Goal: Transaction & Acquisition: Purchase product/service

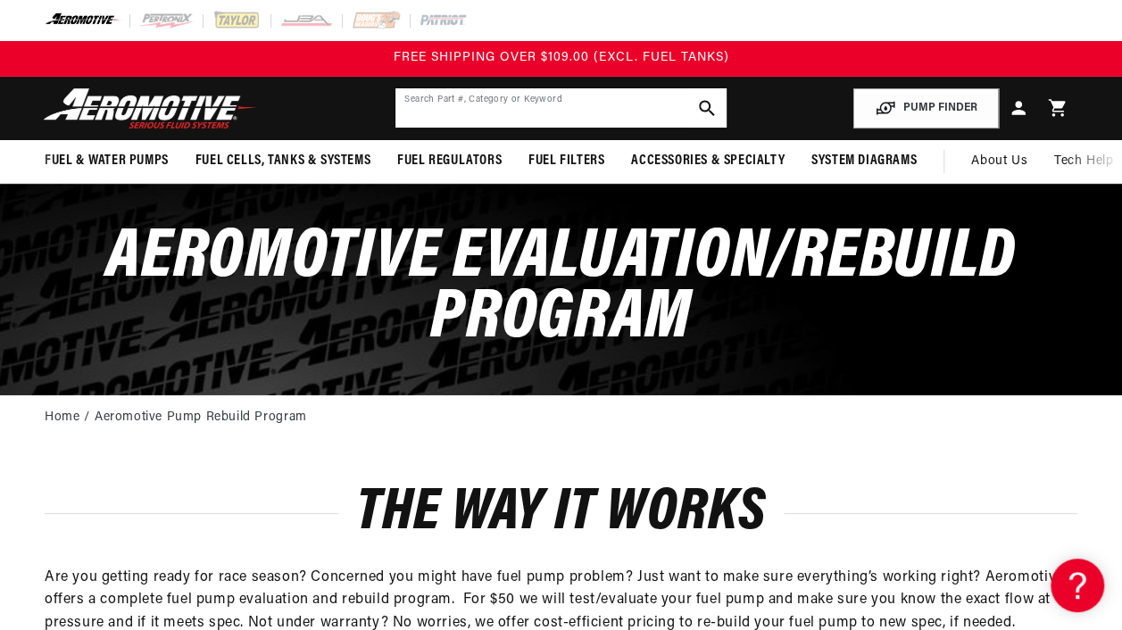
click at [448, 113] on input "text" at bounding box center [561, 107] width 330 height 39
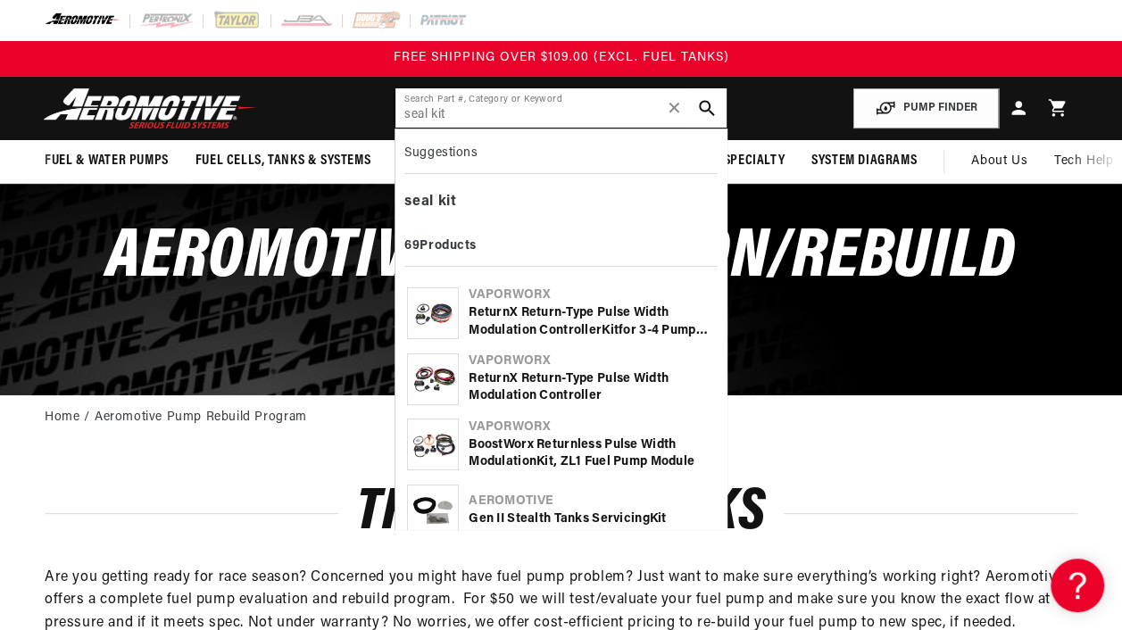
type input "seal kit"
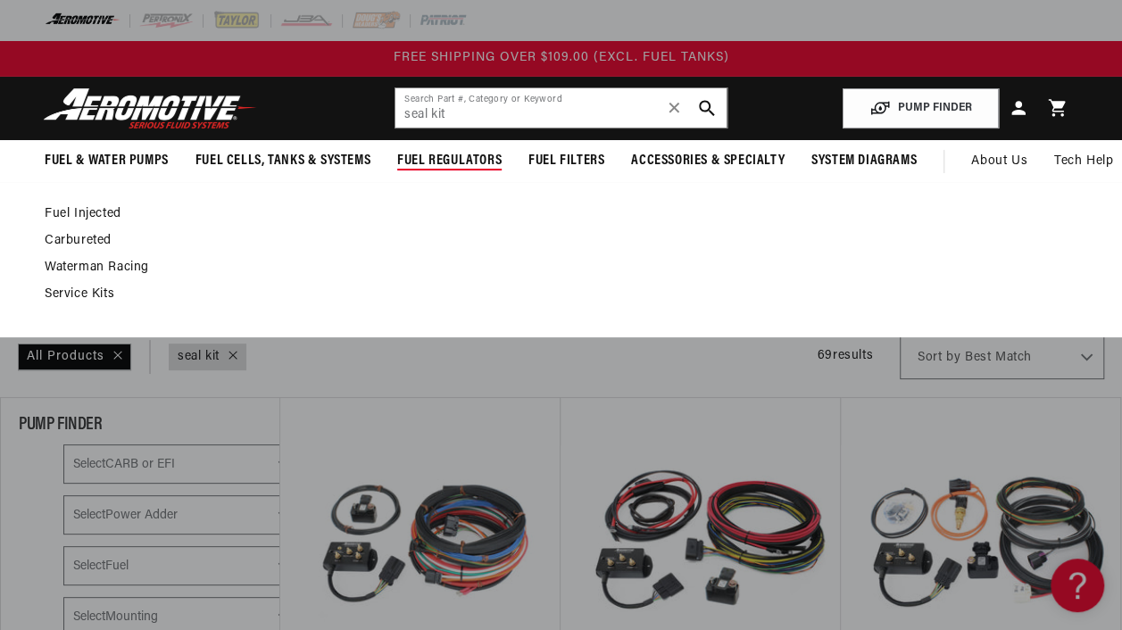
click at [101, 213] on link "Fuel Injected" at bounding box center [552, 214] width 1015 height 16
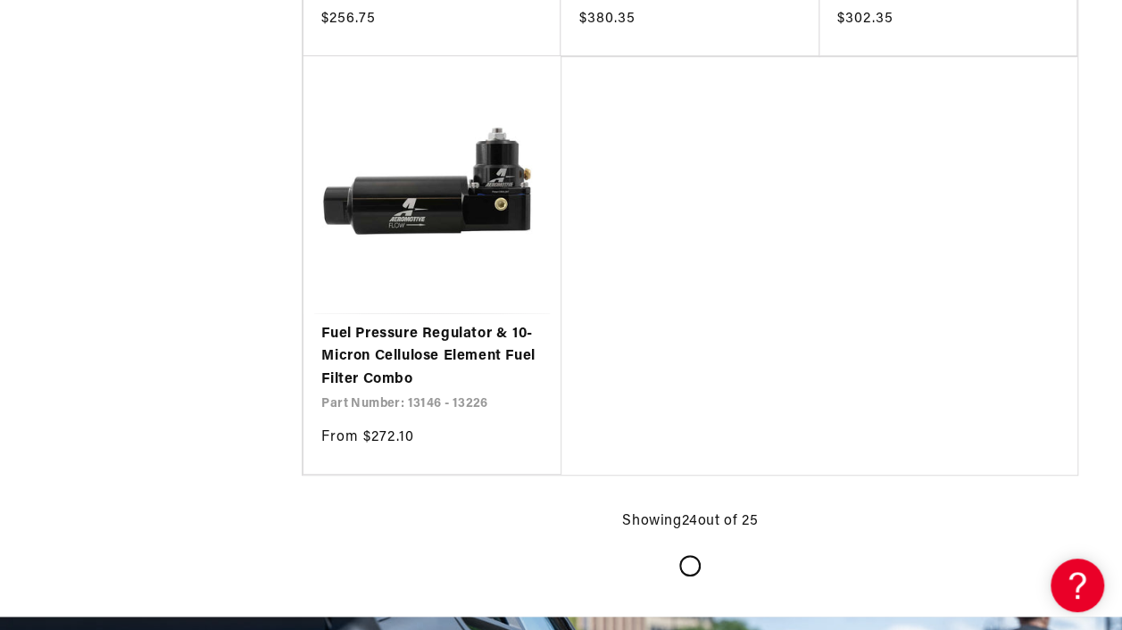
scroll to position [3750, 0]
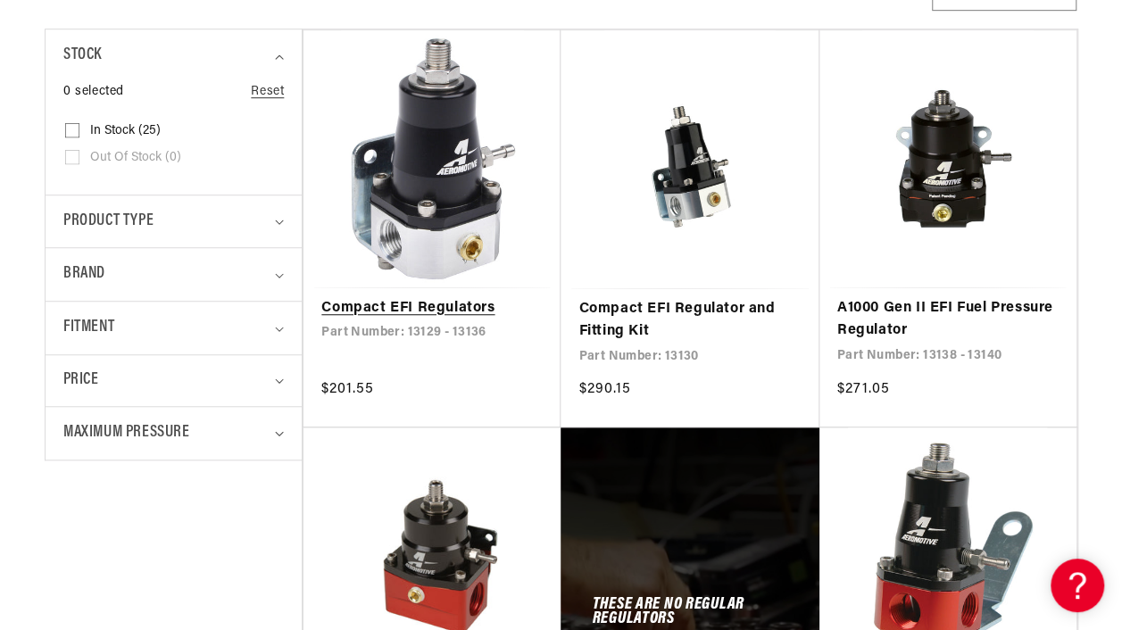
scroll to position [536, 0]
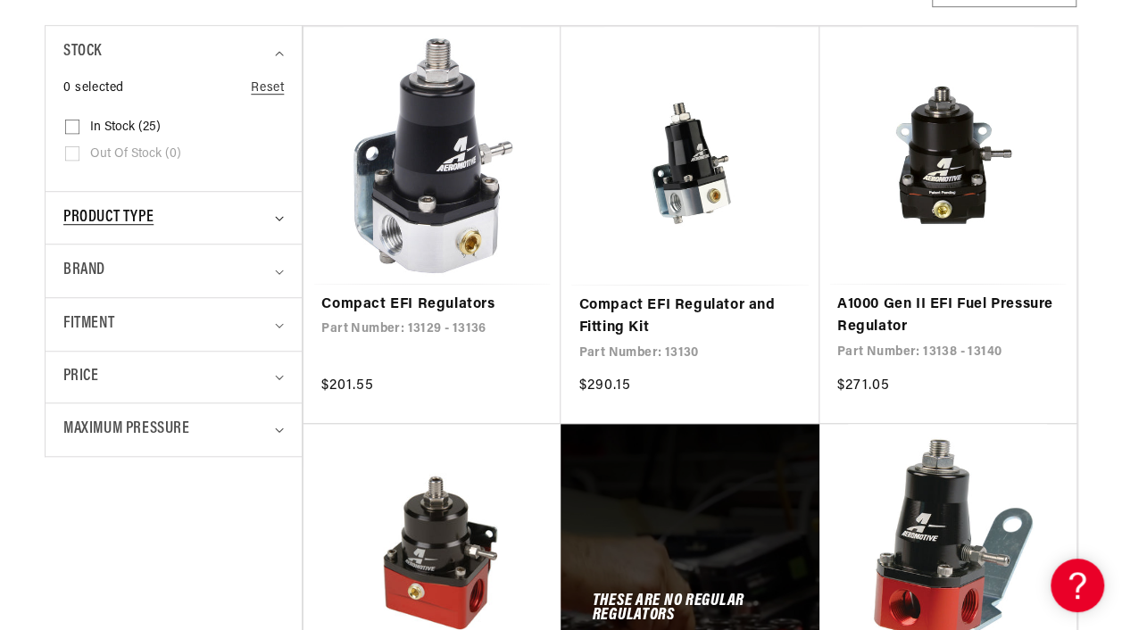
click at [274, 219] on summary "Product type" at bounding box center [173, 218] width 221 height 53
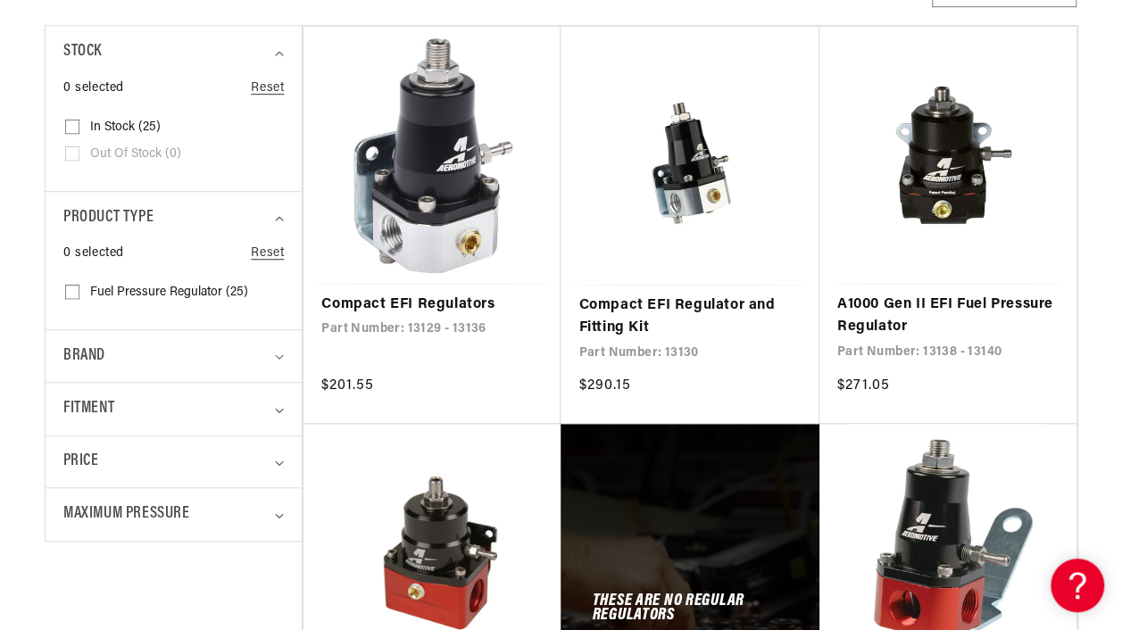
click at [288, 218] on details "Product type 0 selected Reset Product type Fuel Pressure Regulator (25) Fuel Pr…" at bounding box center [174, 260] width 256 height 138
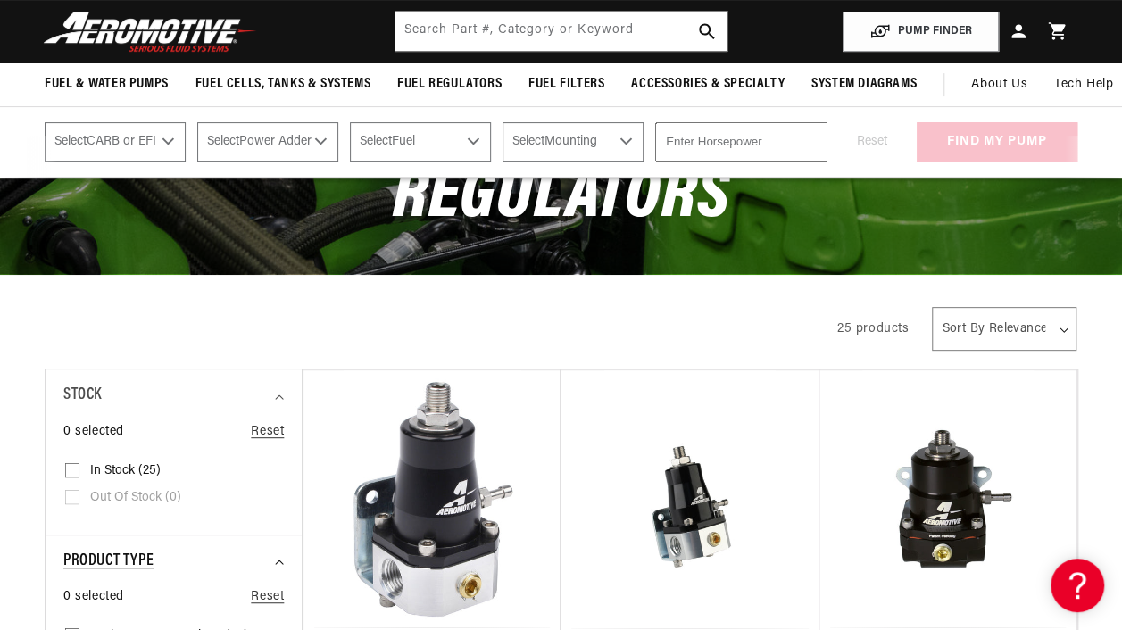
scroll to position [89, 0]
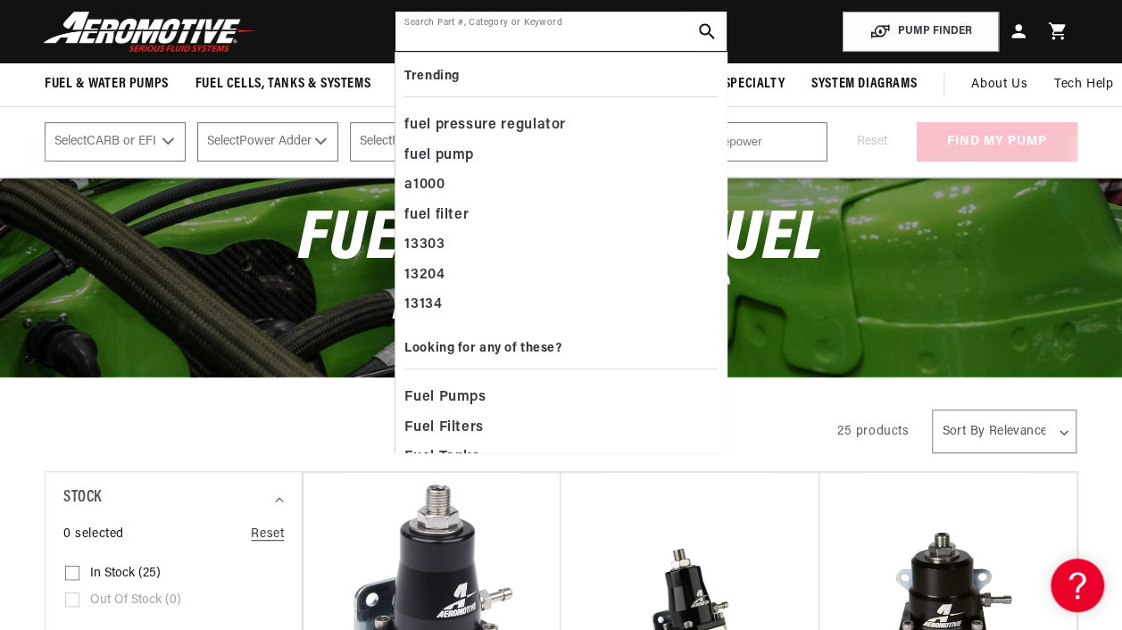
click at [449, 38] on input "text" at bounding box center [561, 31] width 330 height 39
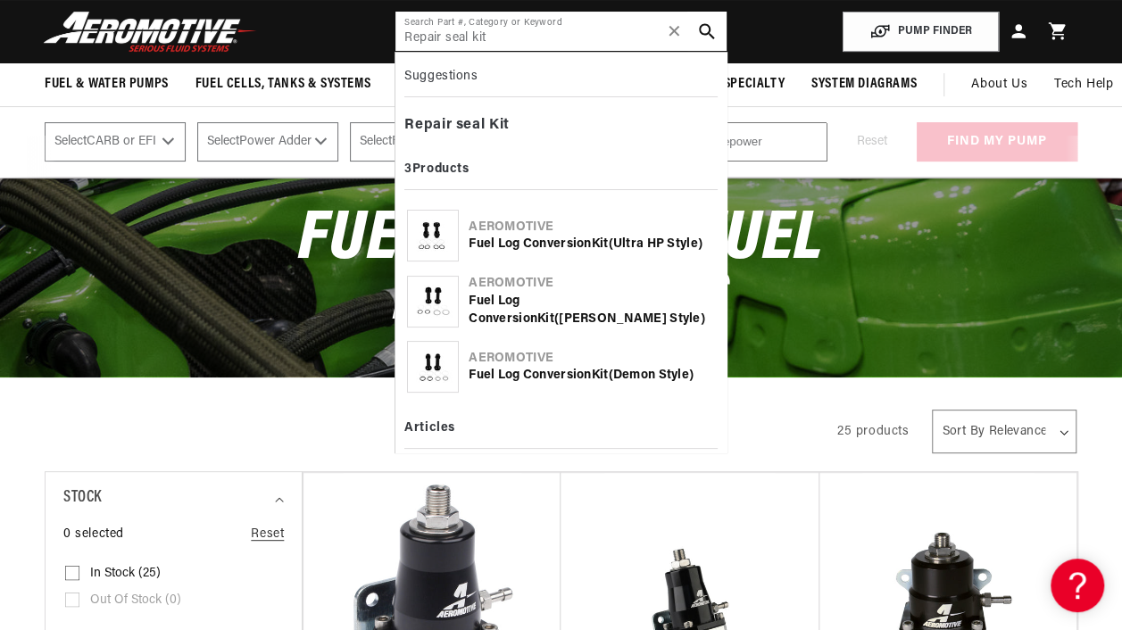
type input "Repair seal kit"
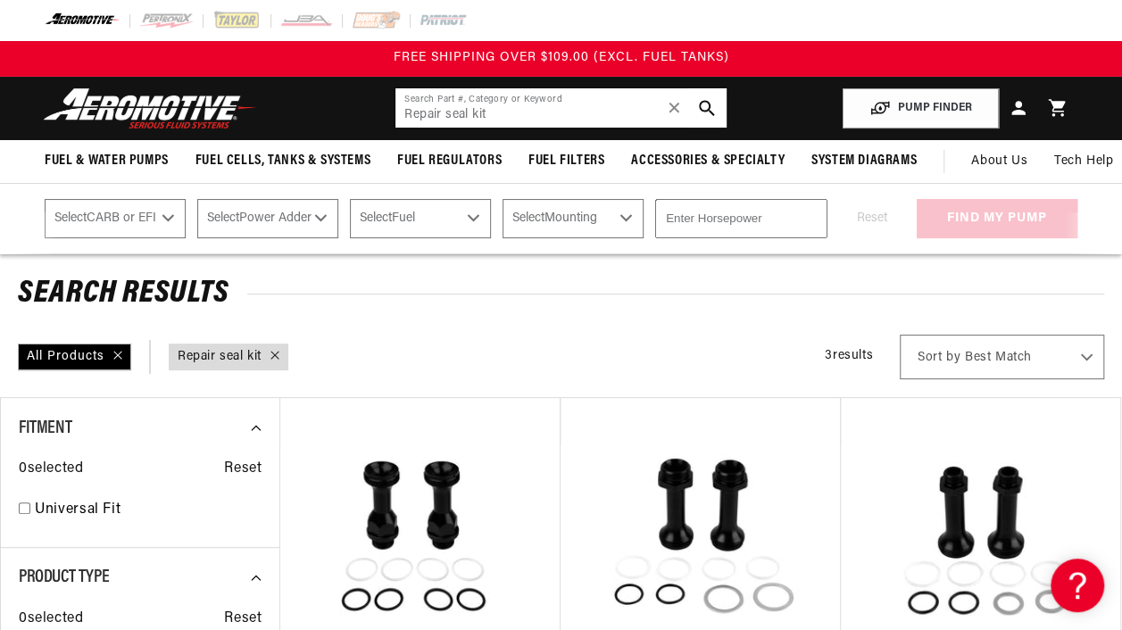
click at [509, 113] on input "Repair seal kit" at bounding box center [561, 107] width 330 height 39
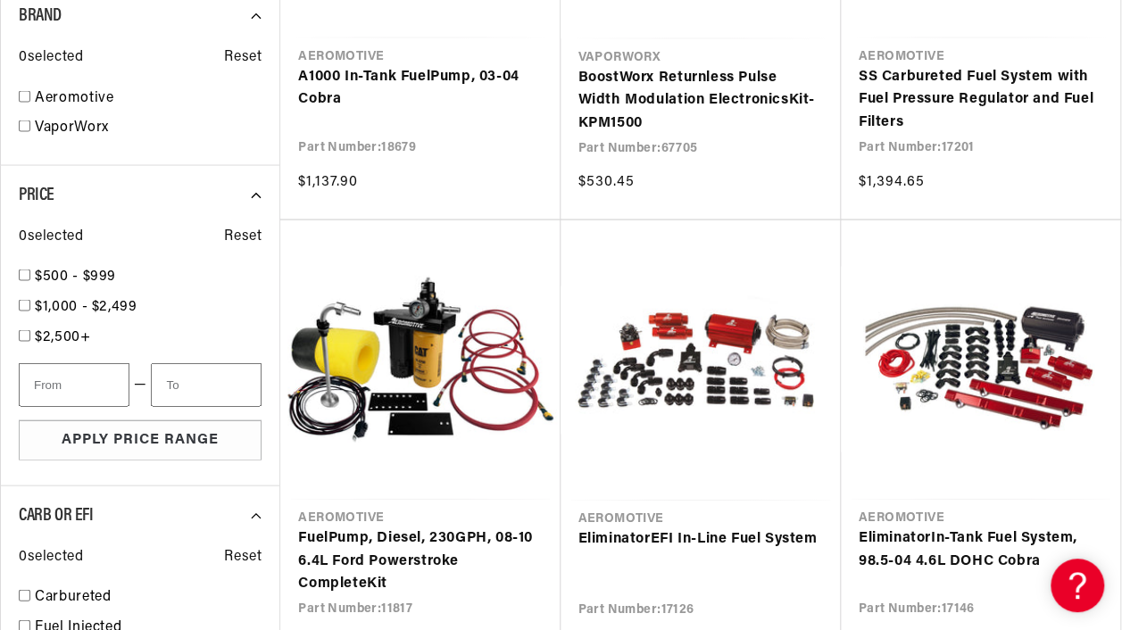
scroll to position [1697, 0]
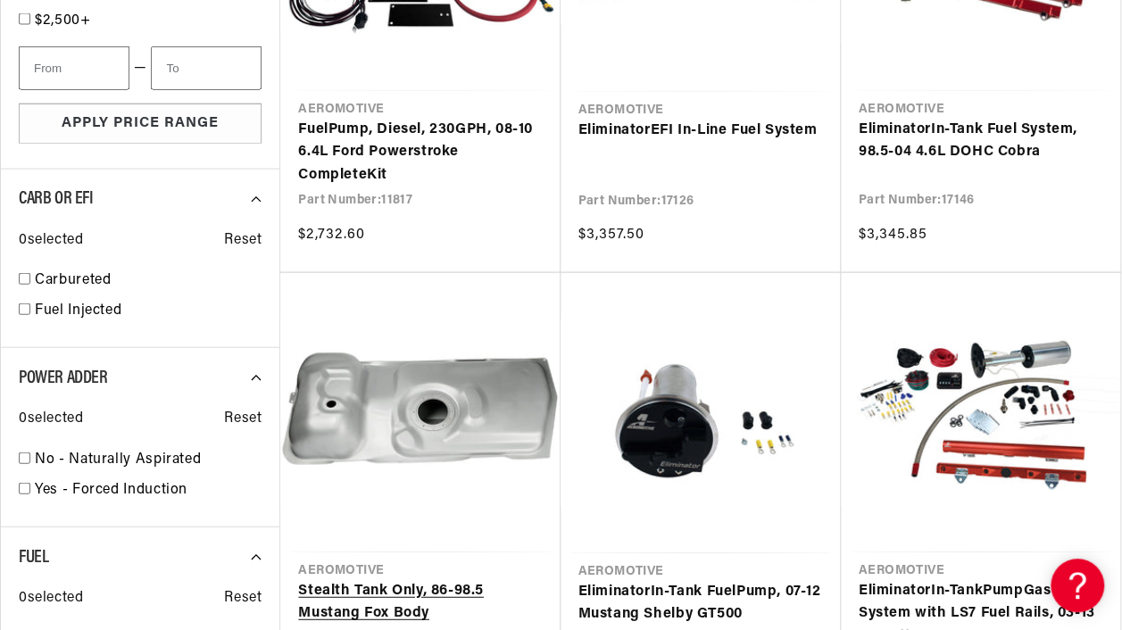
scroll to position [2054, 0]
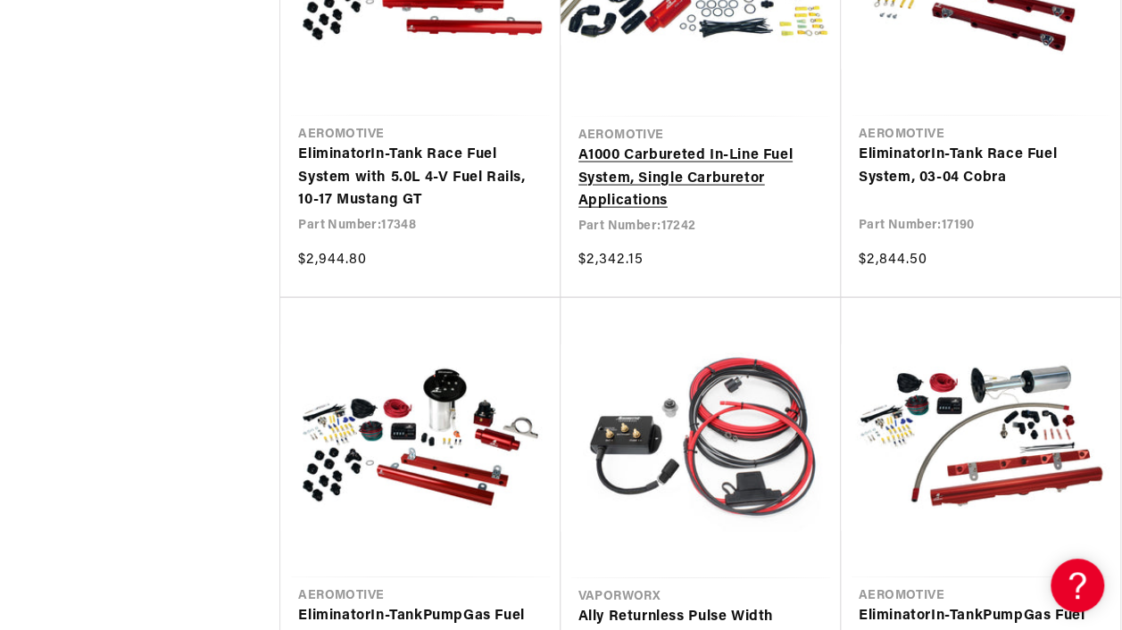
scroll to position [5179, 0]
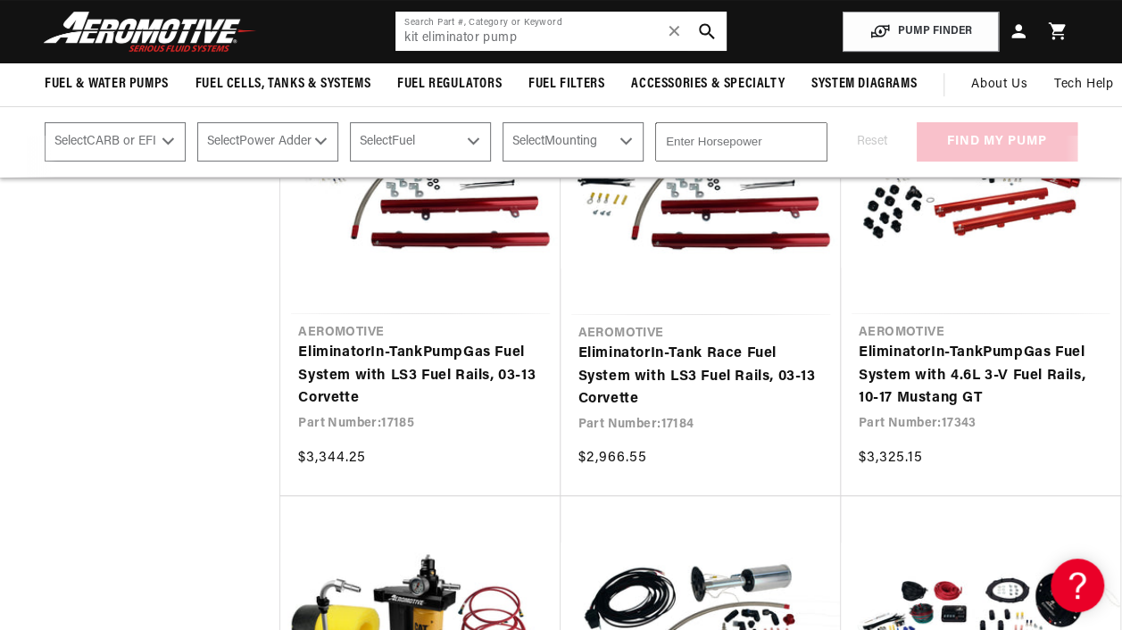
scroll to position [6786, 0]
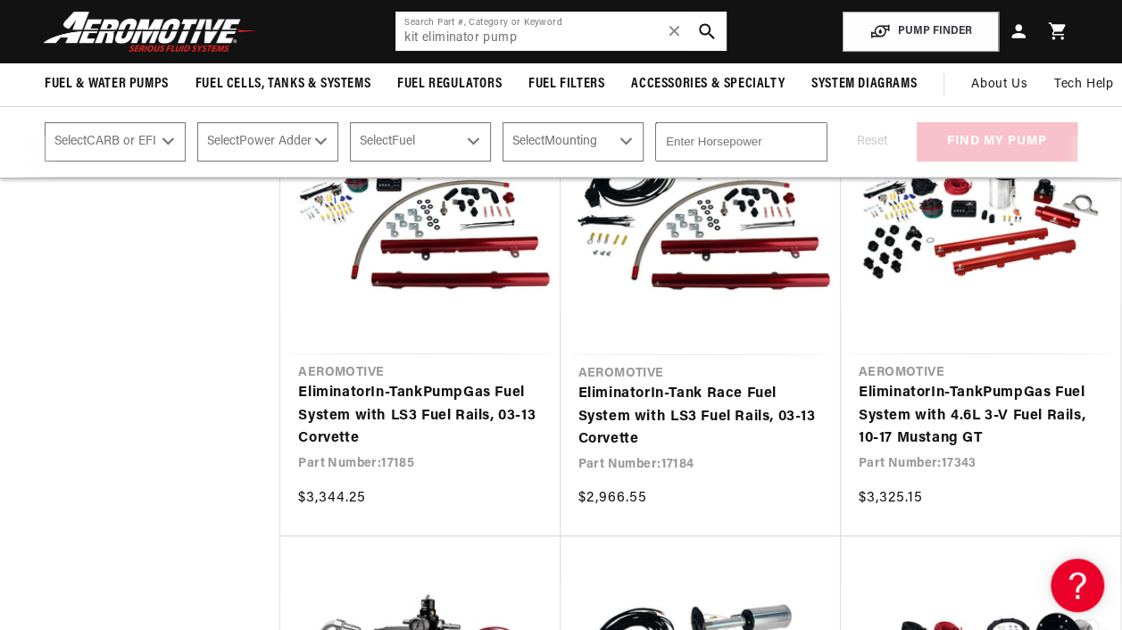
click at [423, 39] on input "kit eliminator pump" at bounding box center [561, 31] width 330 height 39
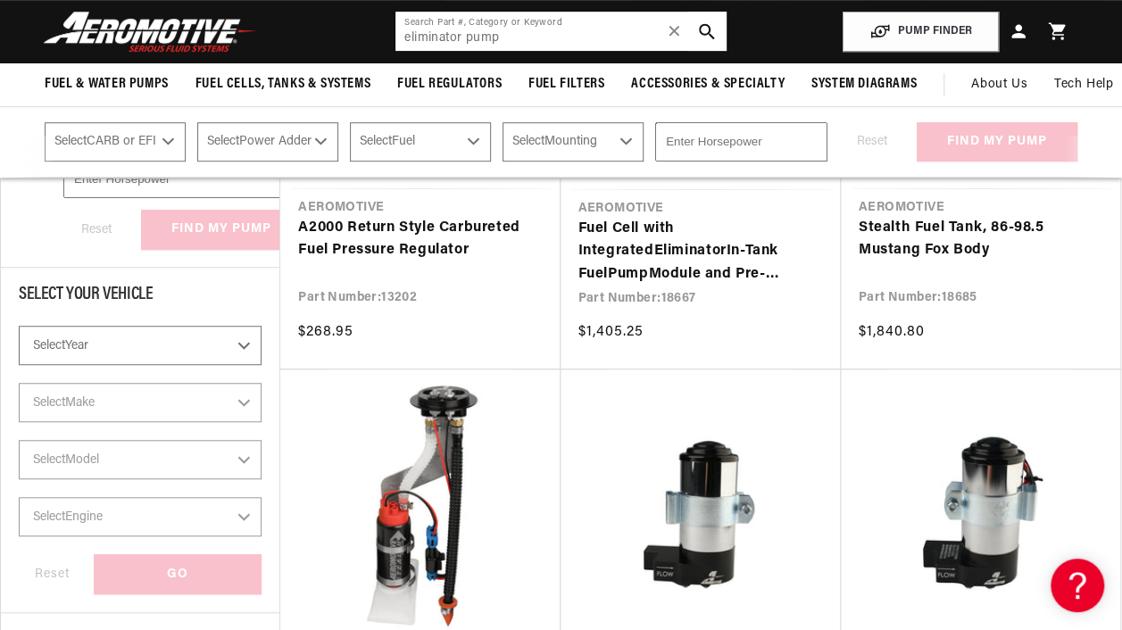
scroll to position [334, 0]
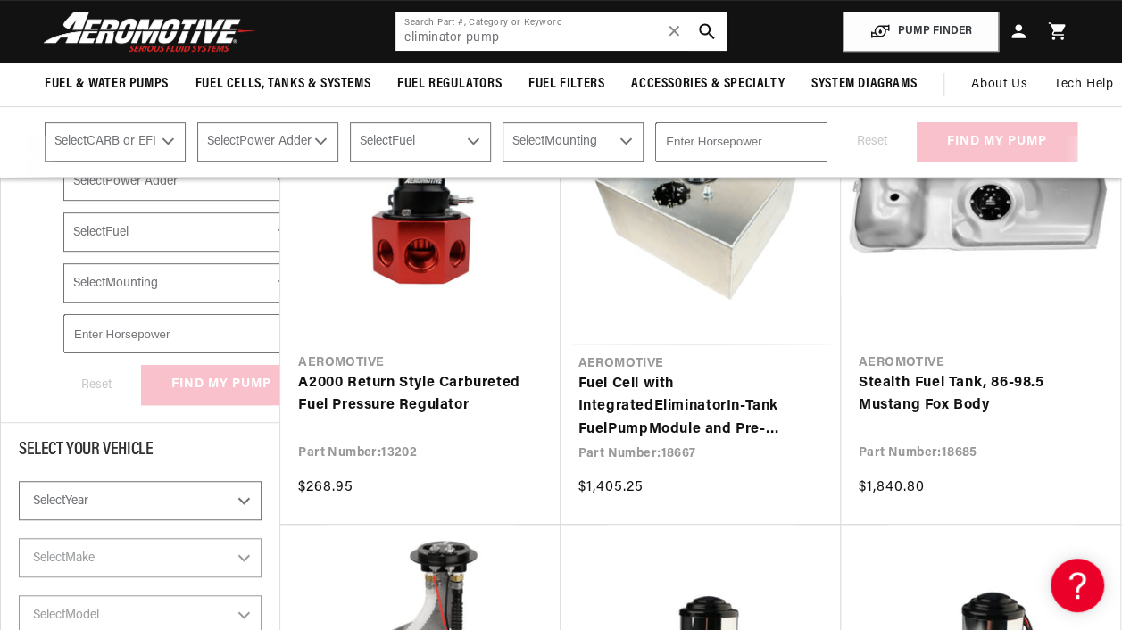
click at [465, 41] on input "eliminator pump" at bounding box center [561, 31] width 330 height 39
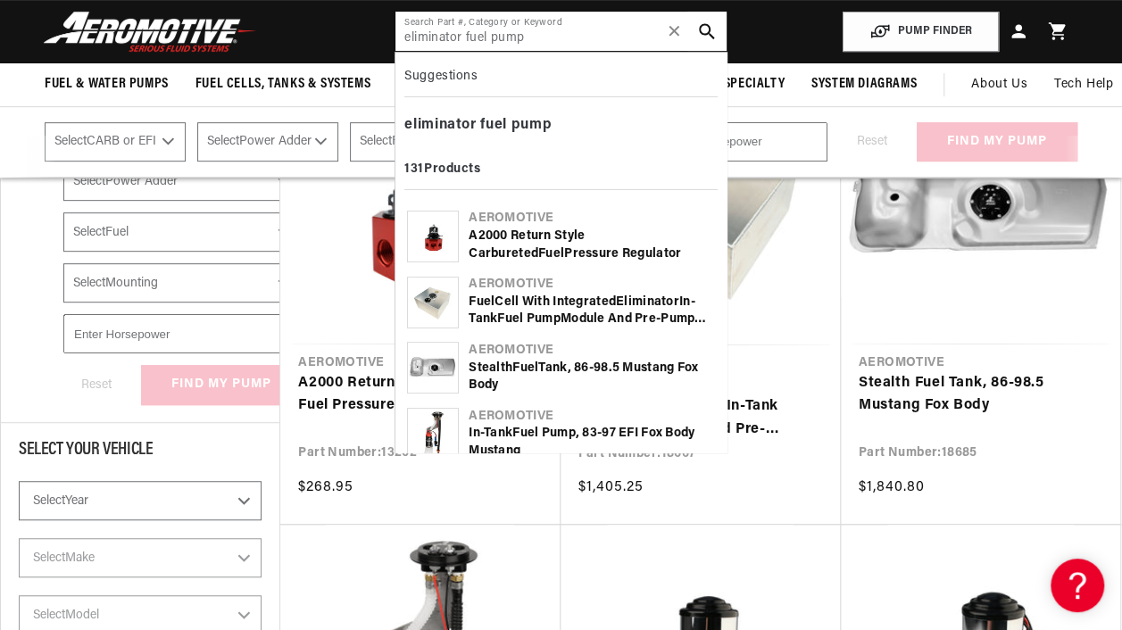
type input "eliminator fuel pump"
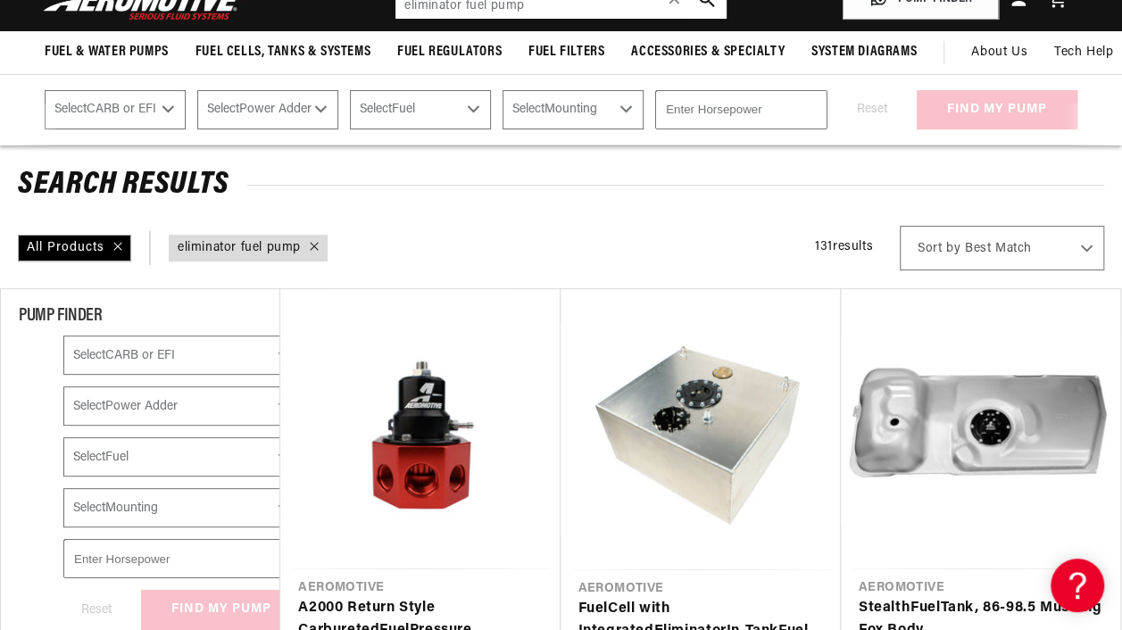
scroll to position [179, 0]
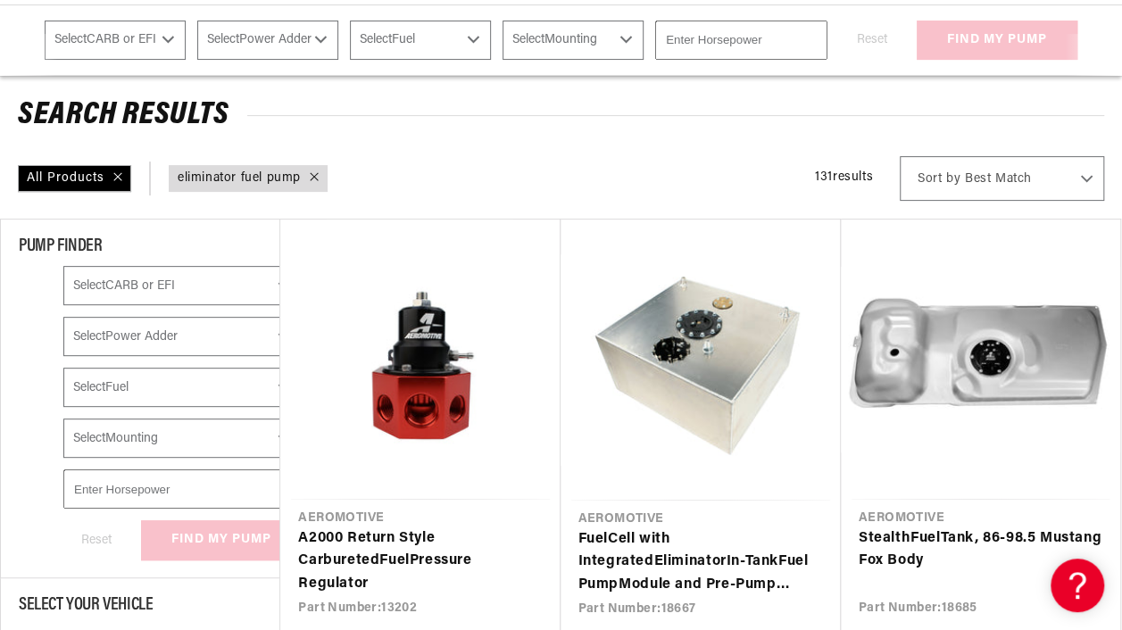
click at [195, 279] on select "Select CARB or EFI Carbureted Fuel Injected" at bounding box center [182, 285] width 238 height 39
click at [63, 266] on select "Select CARB or EFI Carbureted Fuel Injected" at bounding box center [182, 285] width 238 height 39
select select "Fuel-Injected"
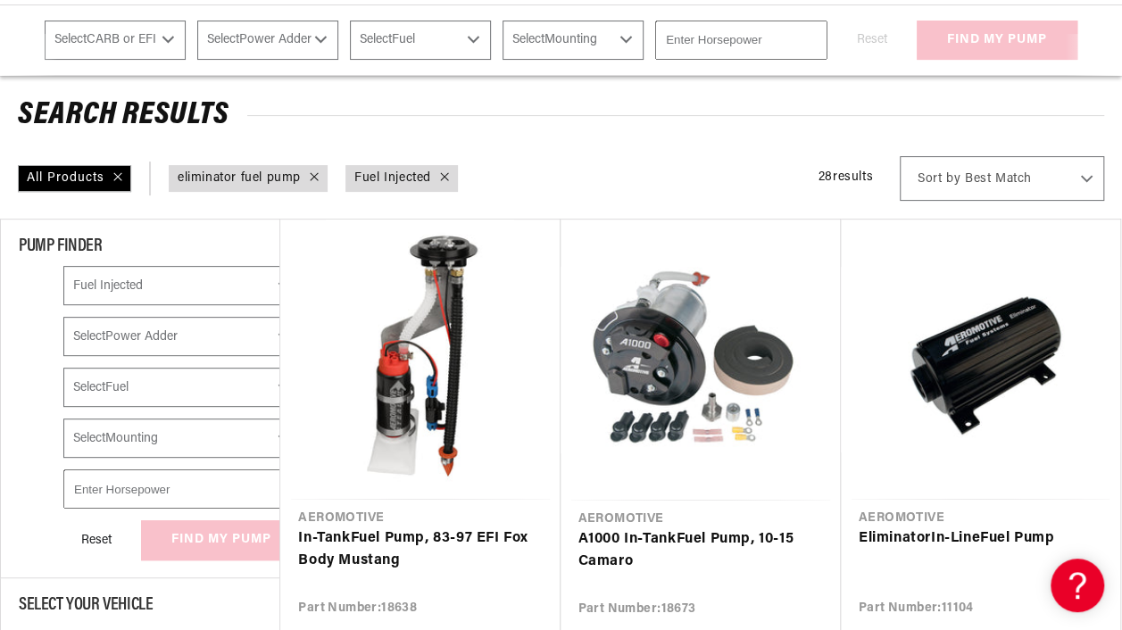
click at [140, 344] on select "Select Power Adder No - Naturally Aspirated Yes - Forced Induction" at bounding box center [182, 336] width 238 height 39
select select "Yes-Forced-Induction"
click at [63, 317] on select "Select Power Adder No - Naturally Aspirated Yes - Forced Induction" at bounding box center [182, 336] width 238 height 39
select select "CarbOrEFI"
select select "PowerAdder"
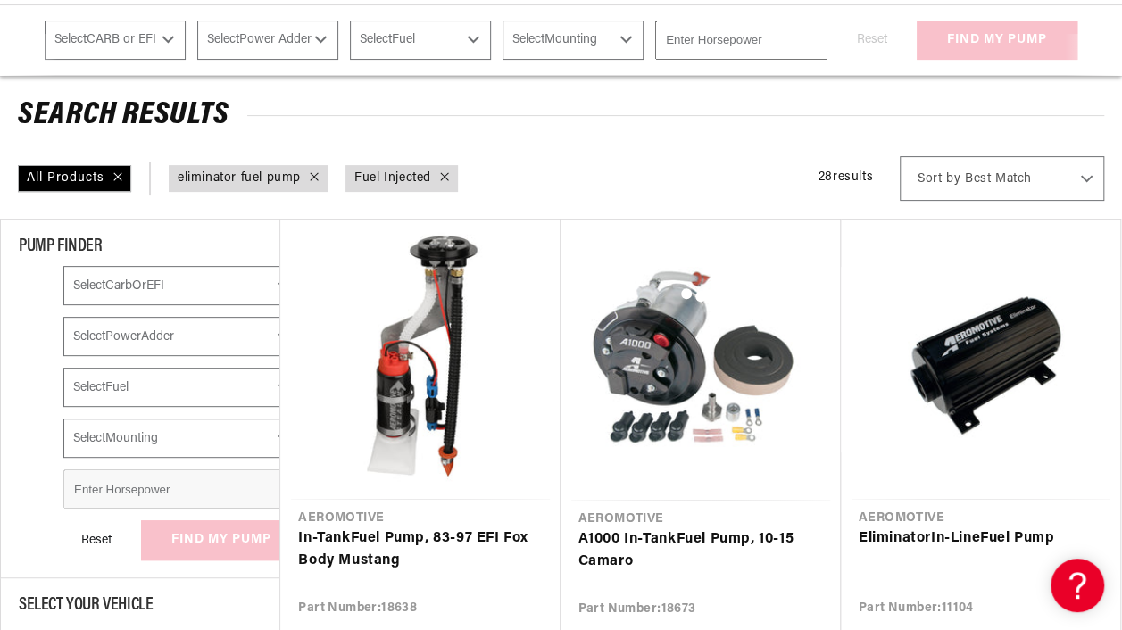
checkbox input "true"
select select "Fuel-Injected"
select select "Yes-Forced-Induction"
click at [134, 386] on select "Select Fuel E85 Gas" at bounding box center [182, 387] width 238 height 39
select select "Gas"
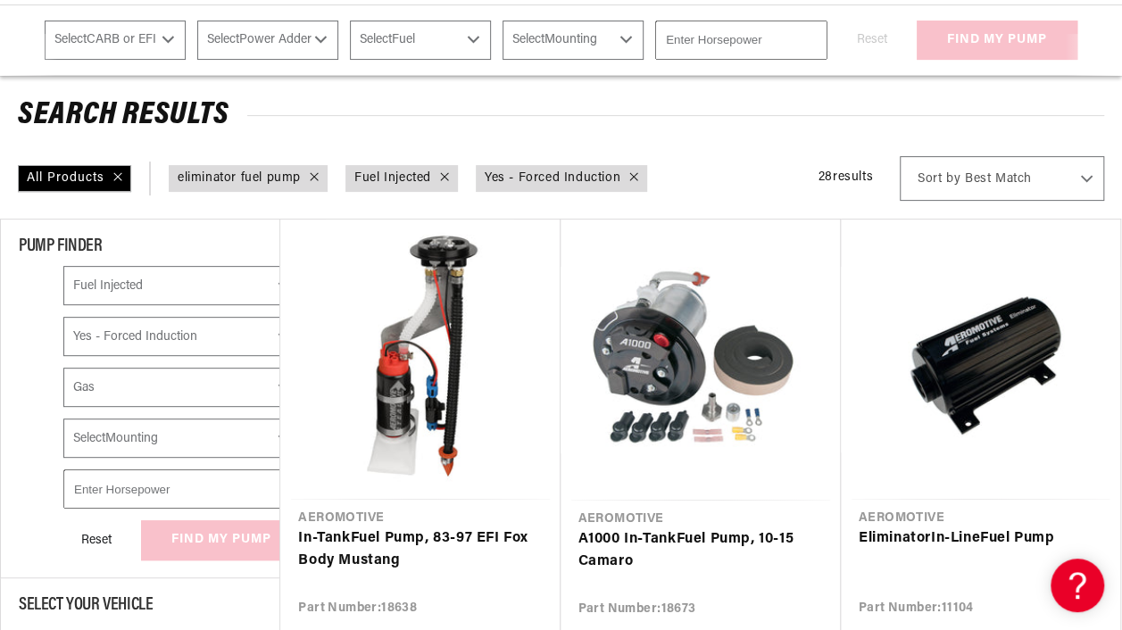
click at [63, 368] on select "Select Fuel E85 Gas" at bounding box center [182, 387] width 238 height 39
select select "CarbOrEFI"
select select "PowerAdder"
select select "Fuel"
checkbox input "true"
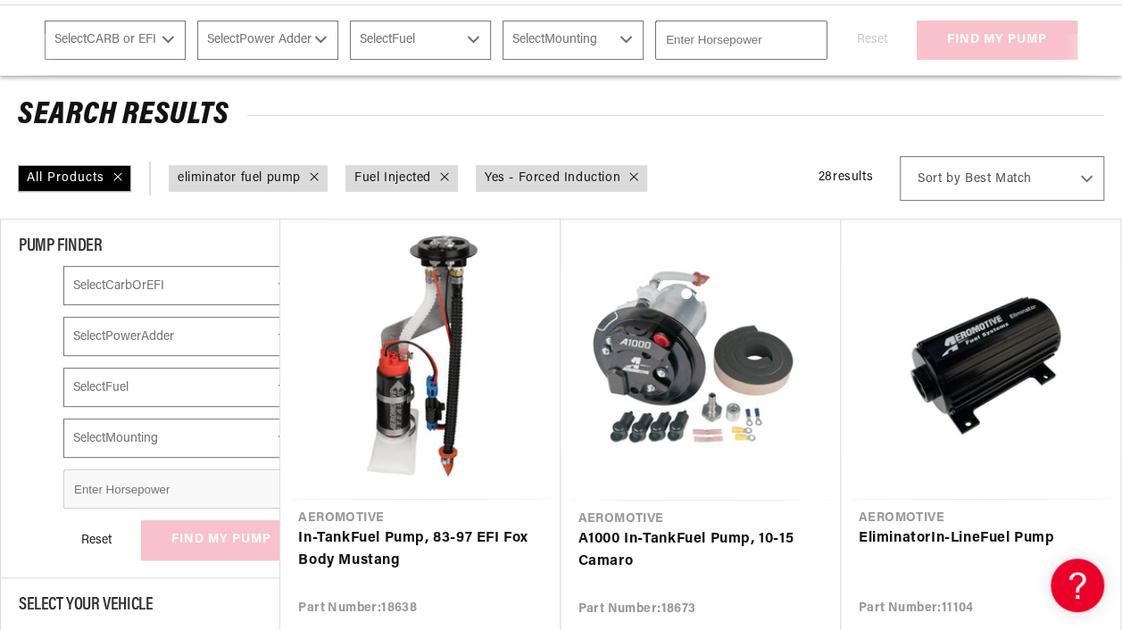
select select "Fuel-Injected"
select select "Yes-Forced-Induction"
select select "Gas"
click at [121, 443] on select "Select Mounting External In-Tank" at bounding box center [182, 438] width 238 height 39
select select "External"
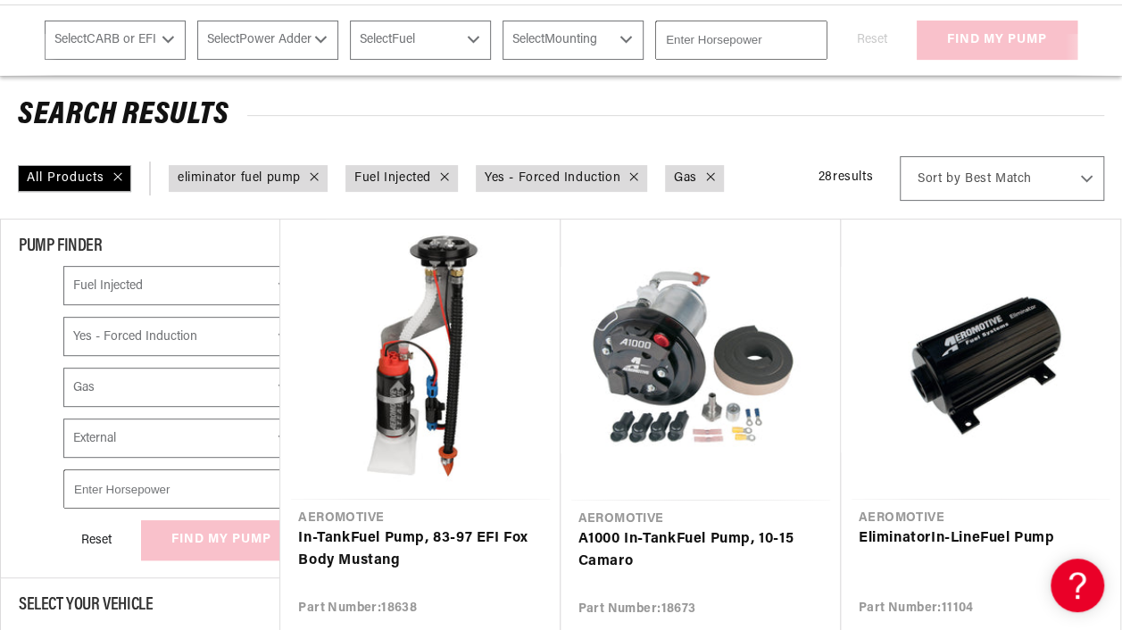
click at [63, 419] on select "Select Mounting External In-Tank" at bounding box center [182, 438] width 238 height 39
checkbox input "true"
select select "Fuel-Injected"
select select "Yes-Forced-Induction"
select select "Gas"
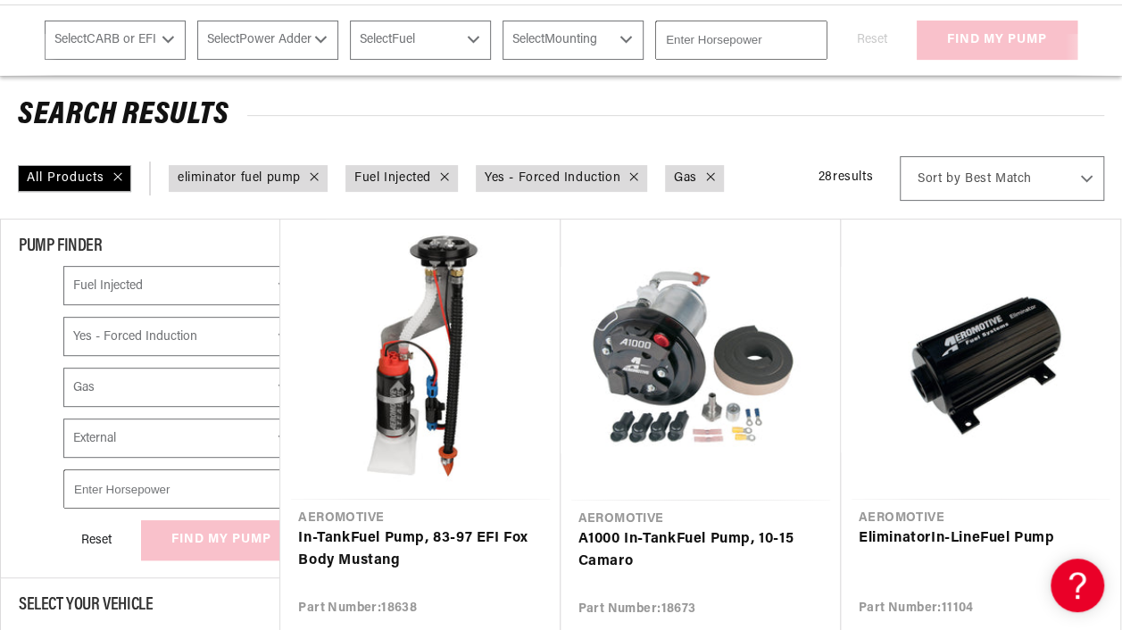
select select "External"
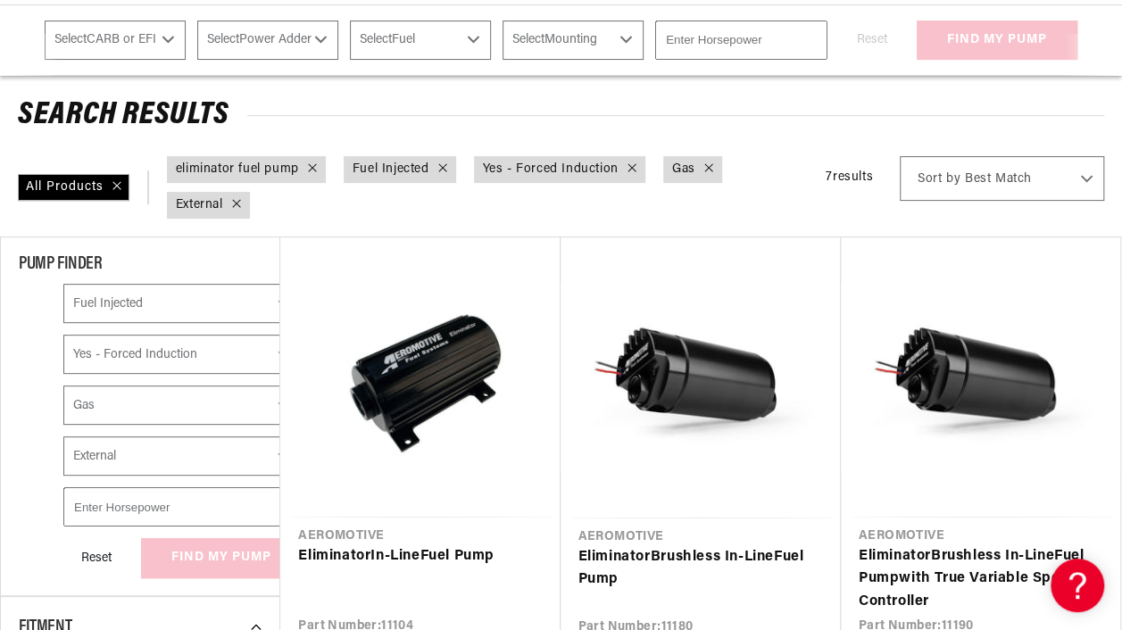
click at [128, 494] on input "number" at bounding box center [182, 507] width 238 height 39
type input "1400"
select select "CarbOrEFI"
select select "PowerAdder"
select select "Fuel"
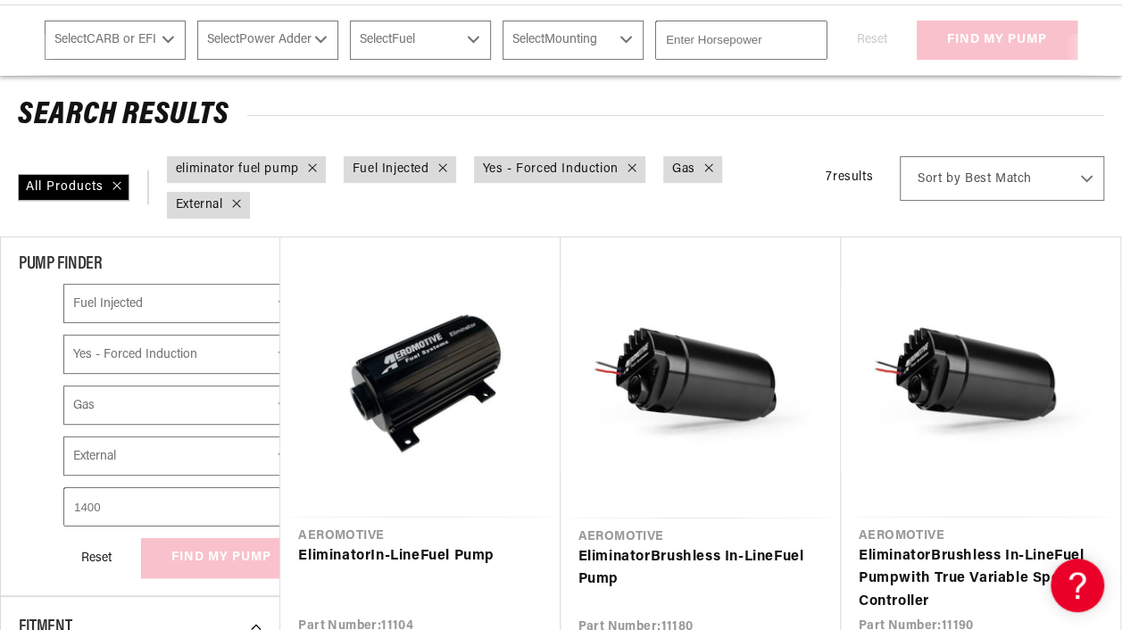
select select "Mounting"
click at [79, 568] on button "Reset" at bounding box center [96, 557] width 66 height 39
select select "CarbOrEFI"
select select "PowerAdder"
select select "Fuel"
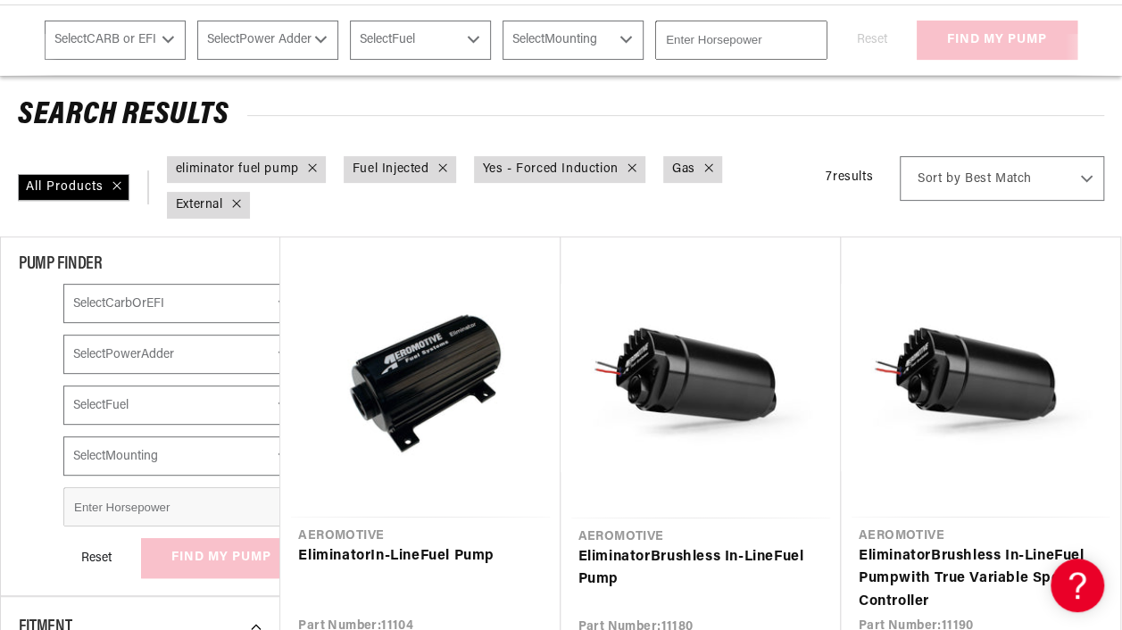
select select "Mounting"
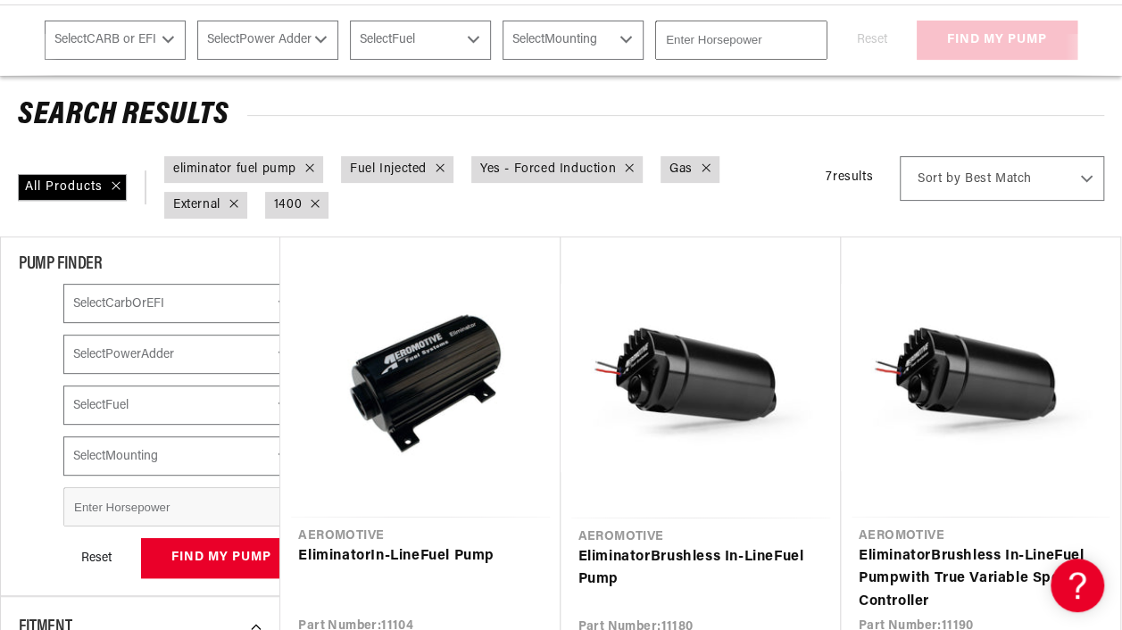
select select "CARB or EFI"
select select "Power Adder"
select select "Fuel"
select select "Mounting"
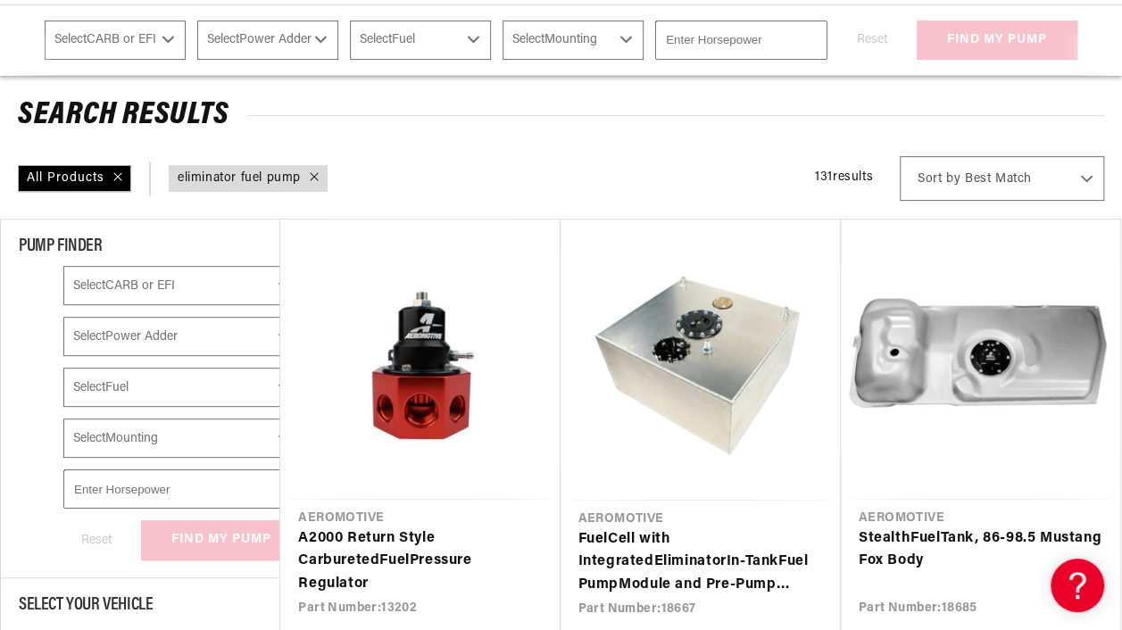
click at [156, 546] on div "Reset find my pump" at bounding box center [182, 540] width 238 height 39
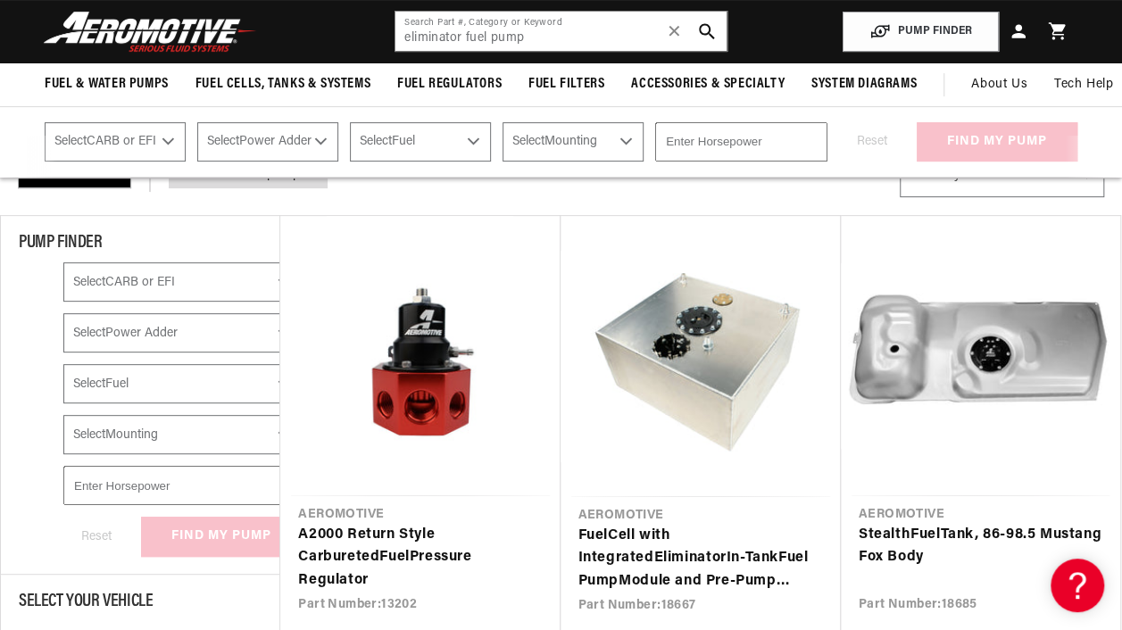
scroll to position [179, 0]
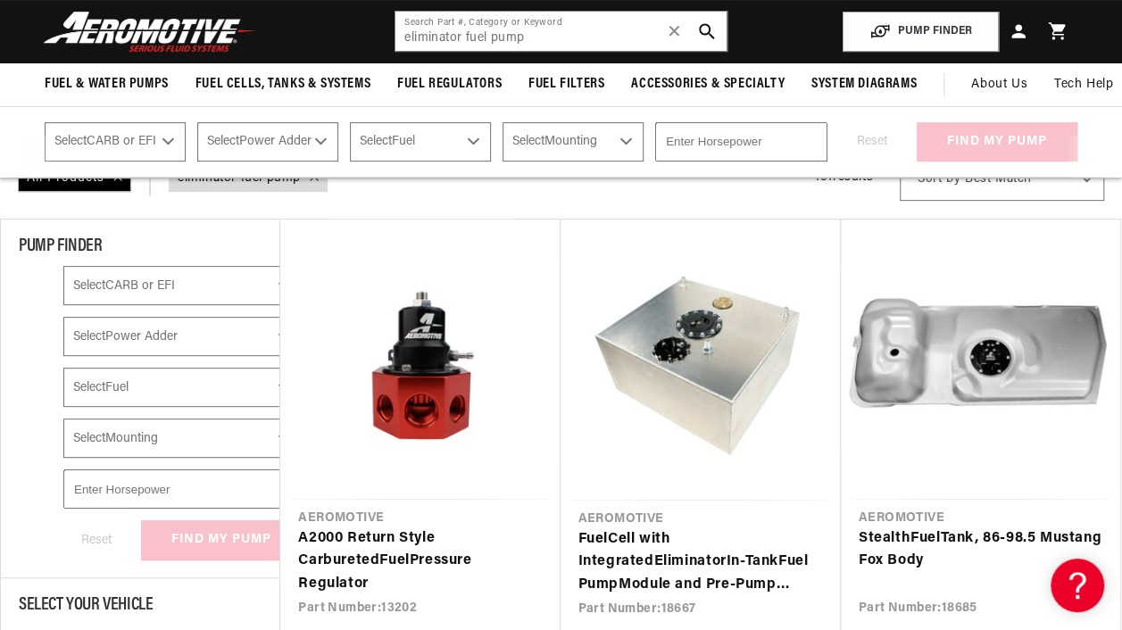
click at [155, 296] on select "Select CARB or EFI Carbureted Fuel Injected" at bounding box center [182, 285] width 238 height 39
click at [63, 266] on select "Select CARB or EFI Carbureted Fuel Injected" at bounding box center [182, 285] width 238 height 39
click at [138, 334] on select "Select Power Adder No - Naturally Aspirated Yes - Forced Induction" at bounding box center [182, 336] width 238 height 39
click at [63, 317] on select "Select Power Adder No - Naturally Aspirated Yes - Forced Induction" at bounding box center [182, 336] width 238 height 39
select select "Yes-Forced-Induction"
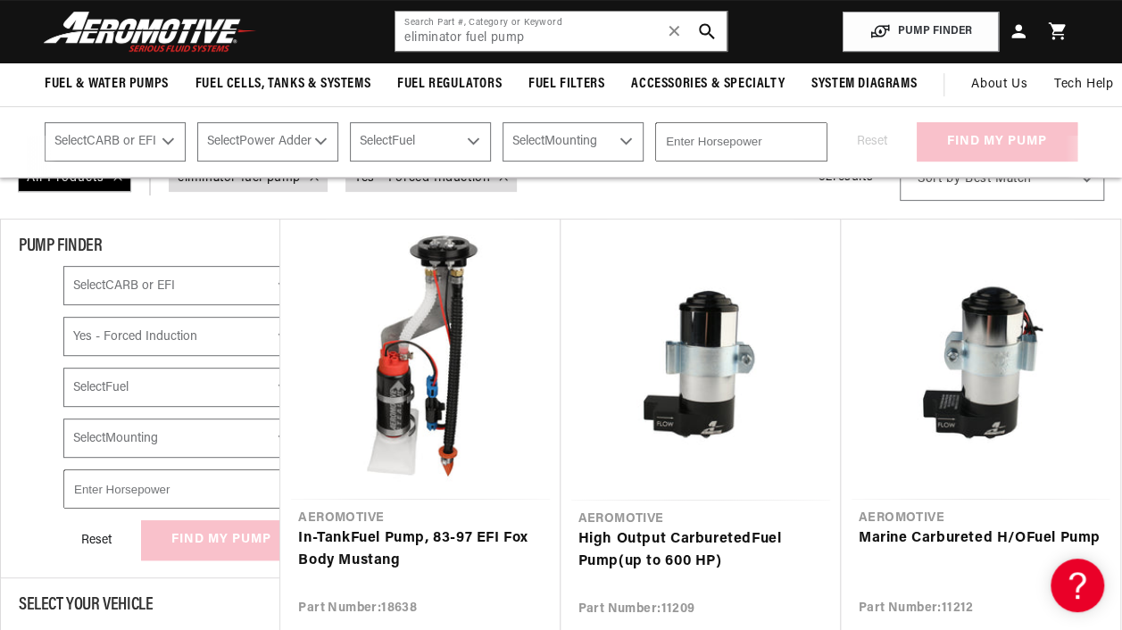
click at [132, 391] on select "Select Fuel E85 Gas" at bounding box center [182, 387] width 238 height 39
select select "Gas"
click at [63, 368] on select "Select Fuel E85 Gas" at bounding box center [182, 387] width 238 height 39
checkbox input "true"
select select "Yes-Forced-Induction"
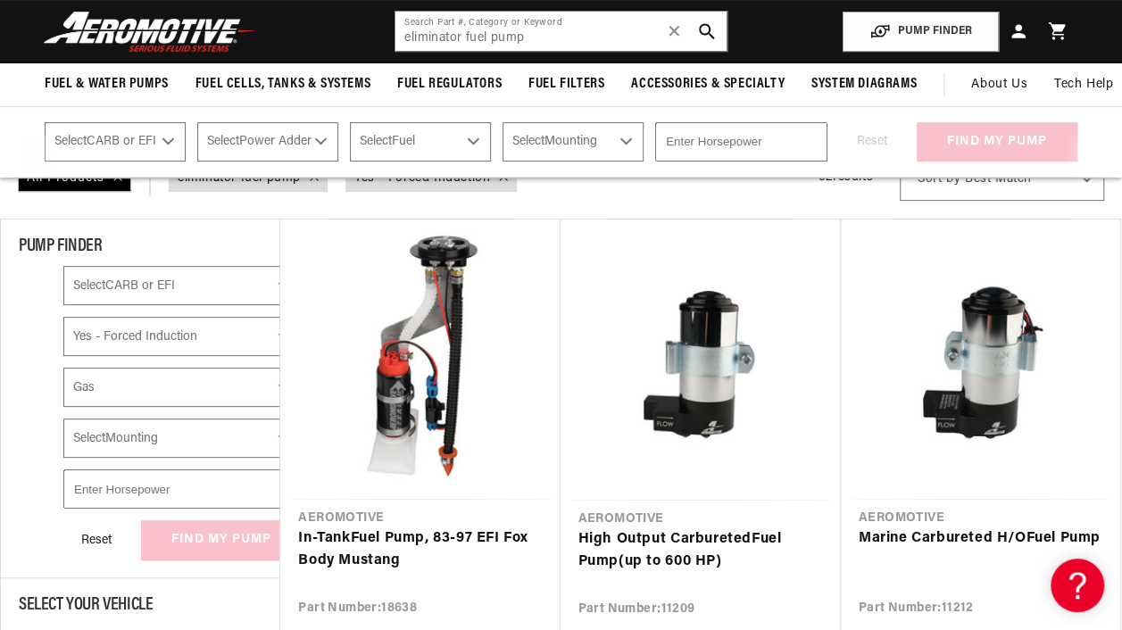
select select "Gas"
click at [131, 421] on select "Select Mounting External In-Tank" at bounding box center [182, 438] width 238 height 39
select select "External"
click at [63, 419] on select "Select Mounting External In-Tank" at bounding box center [182, 438] width 238 height 39
checkbox input "true"
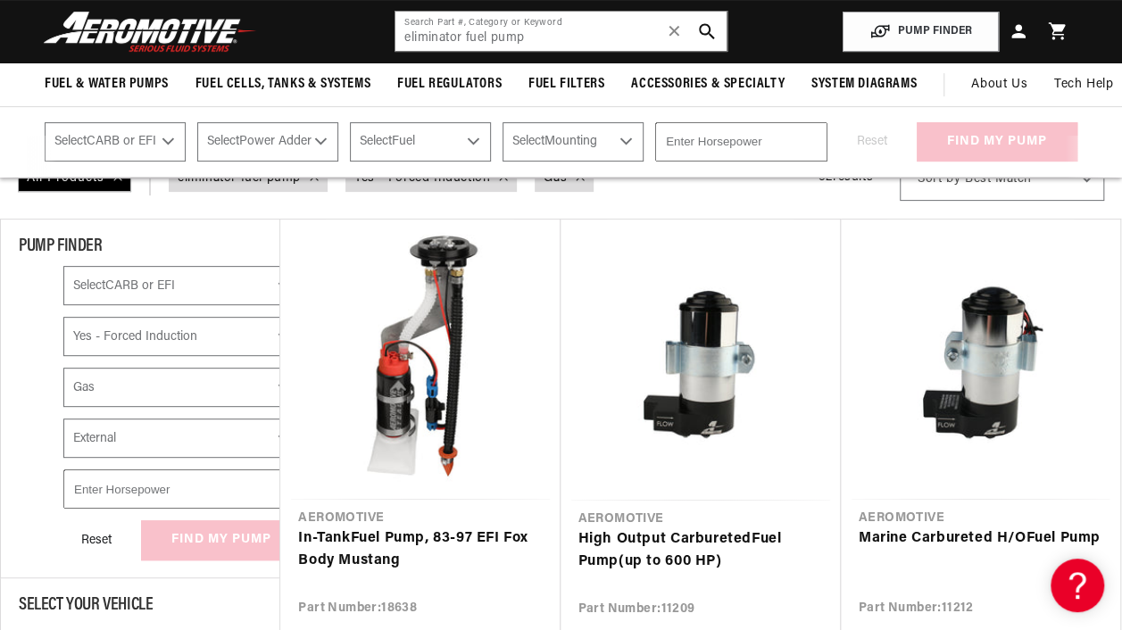
select select "Yes-Forced-Induction"
select select "Gas"
select select "External"
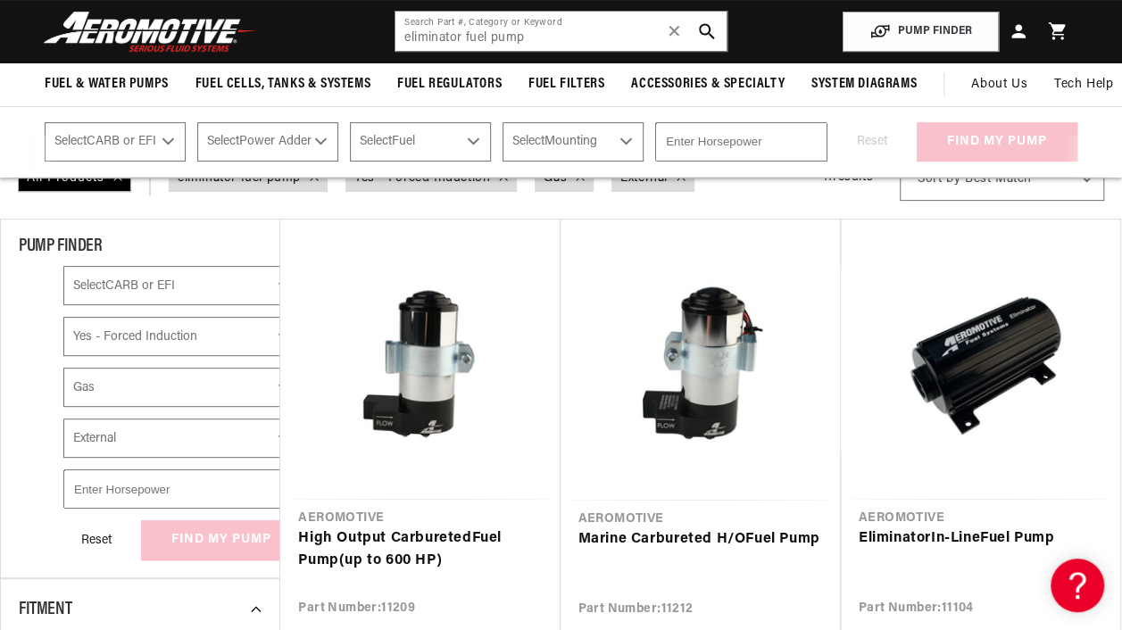
click at [121, 496] on input "number" at bounding box center [182, 489] width 238 height 39
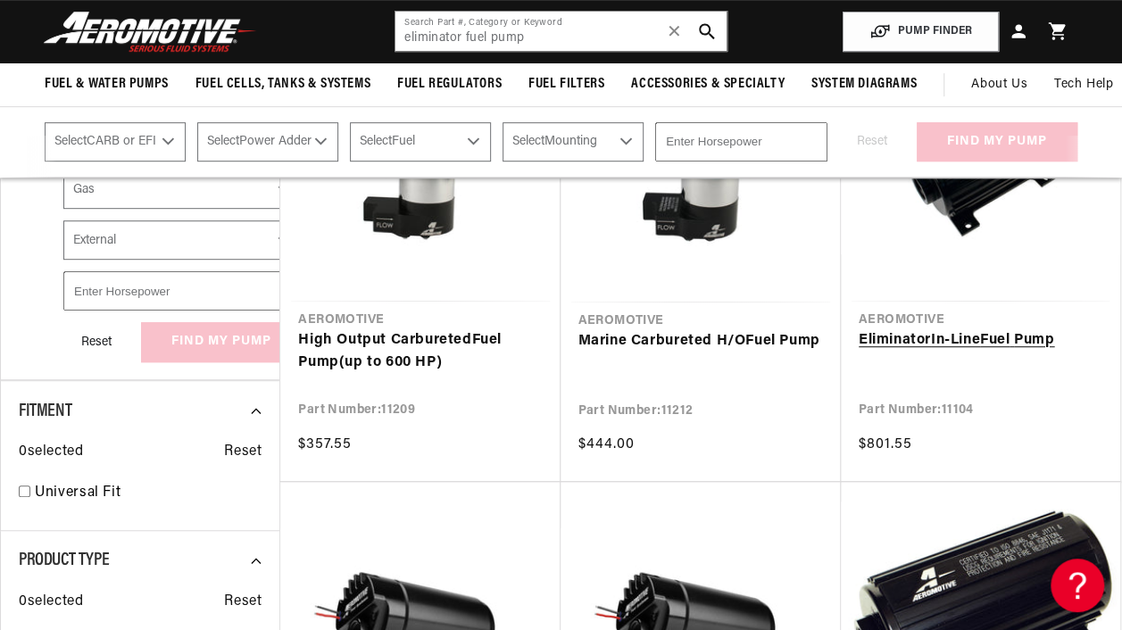
scroll to position [357, 0]
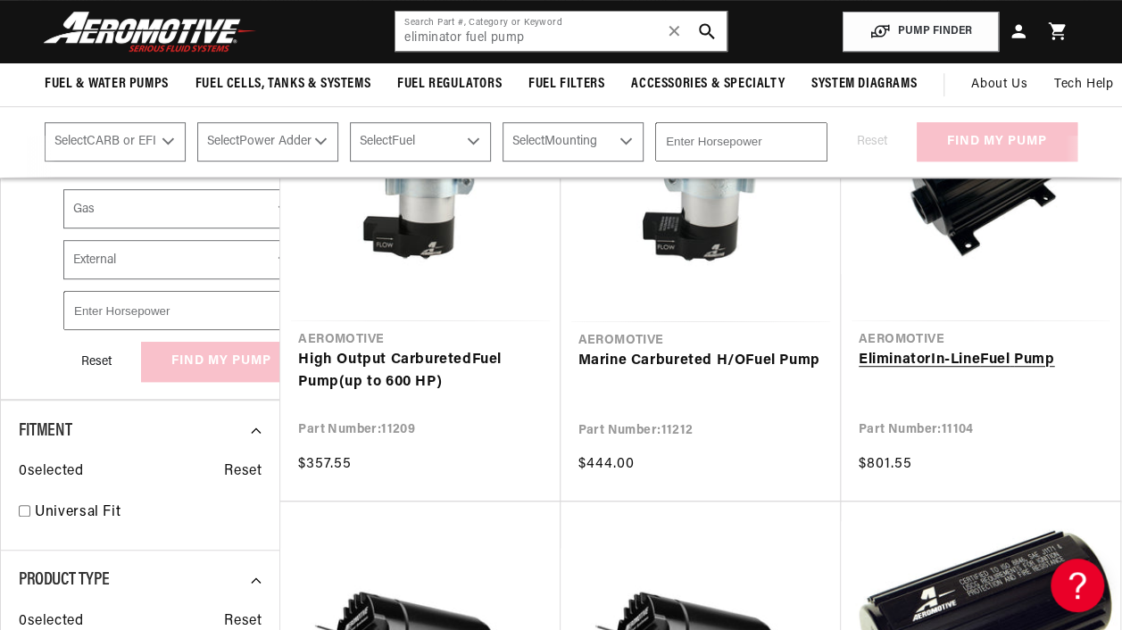
click at [929, 362] on link "Eliminator In-Line Fuel Pump" at bounding box center [981, 360] width 244 height 23
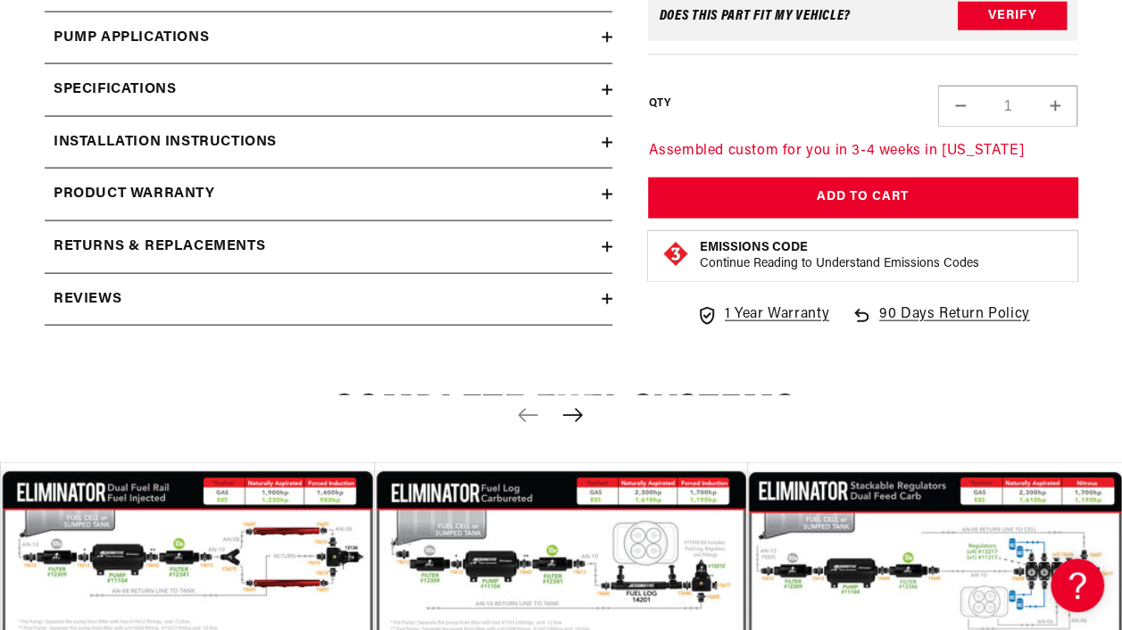
scroll to position [1875, 0]
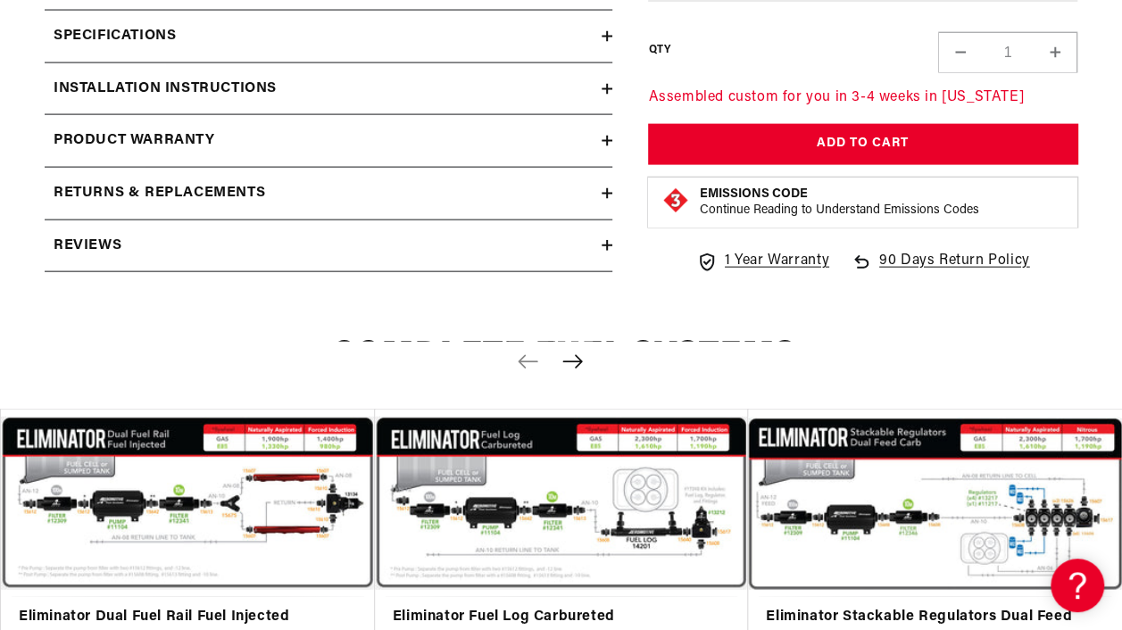
click at [602, 246] on icon at bounding box center [607, 245] width 11 height 11
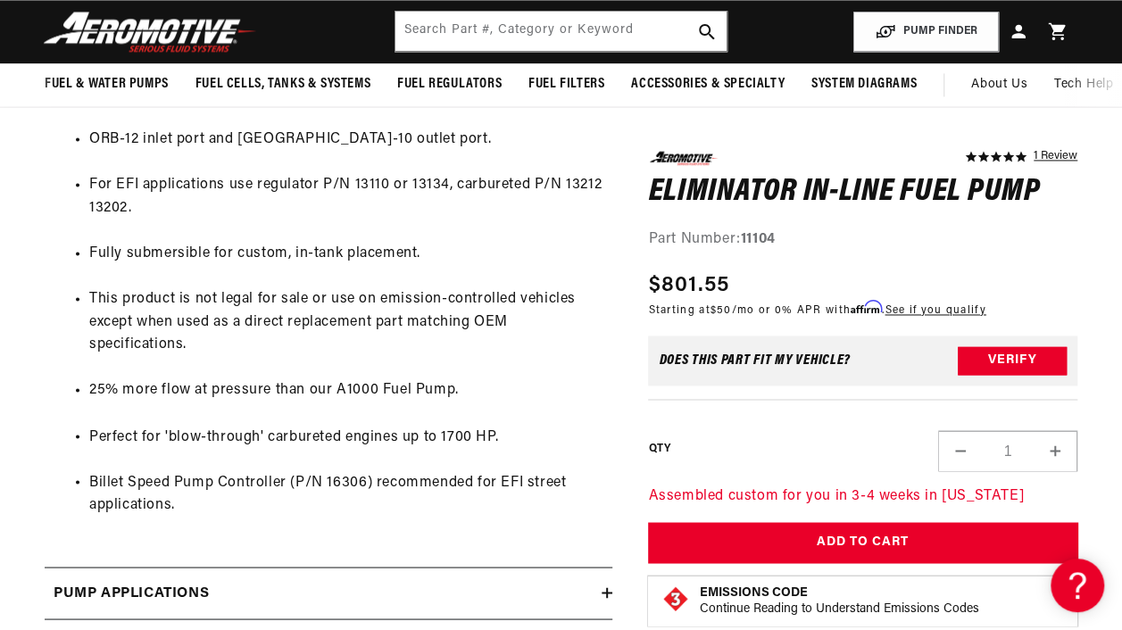
scroll to position [1250, 0]
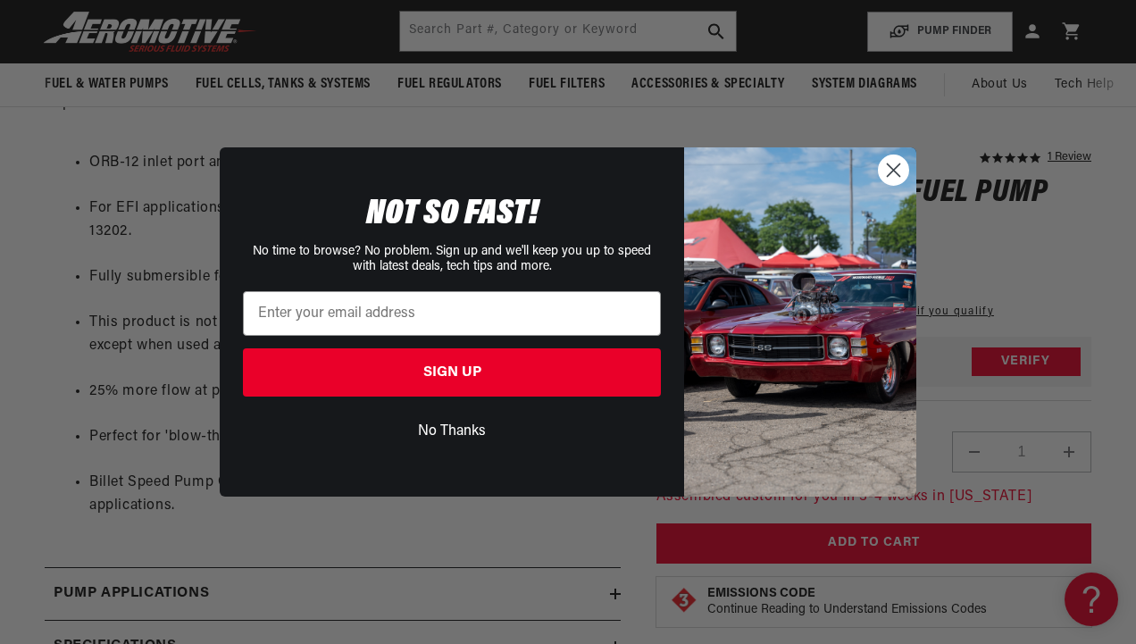
click at [889, 171] on circle "Close dialog" at bounding box center [893, 169] width 29 height 29
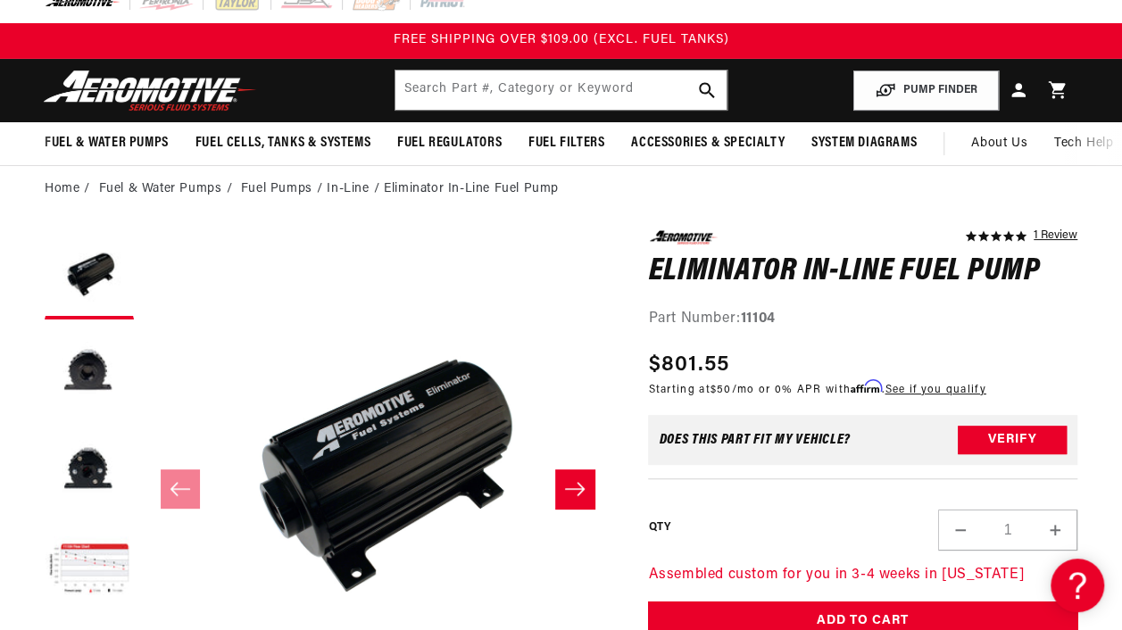
scroll to position [0, 0]
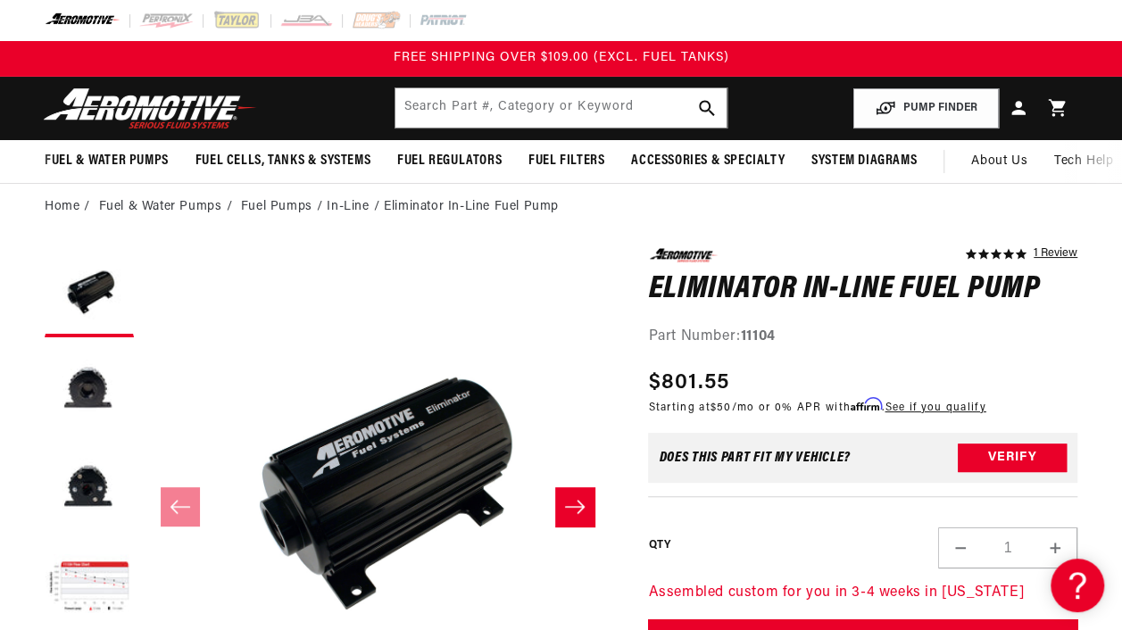
click at [556, 507] on button "Slide right" at bounding box center [574, 507] width 39 height 39
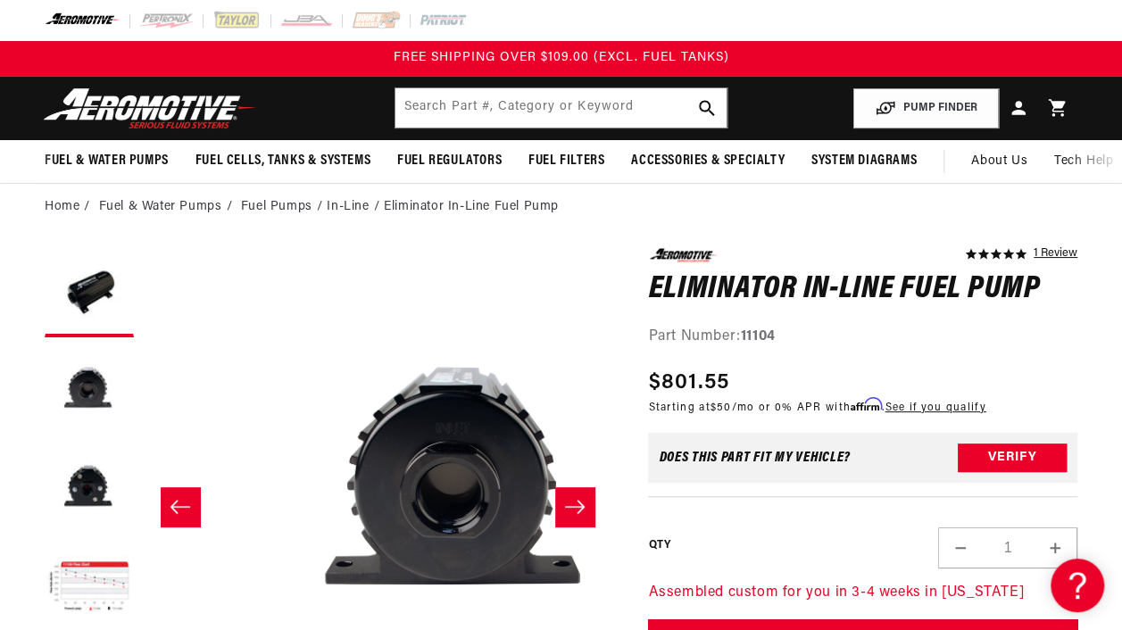
scroll to position [0, 470]
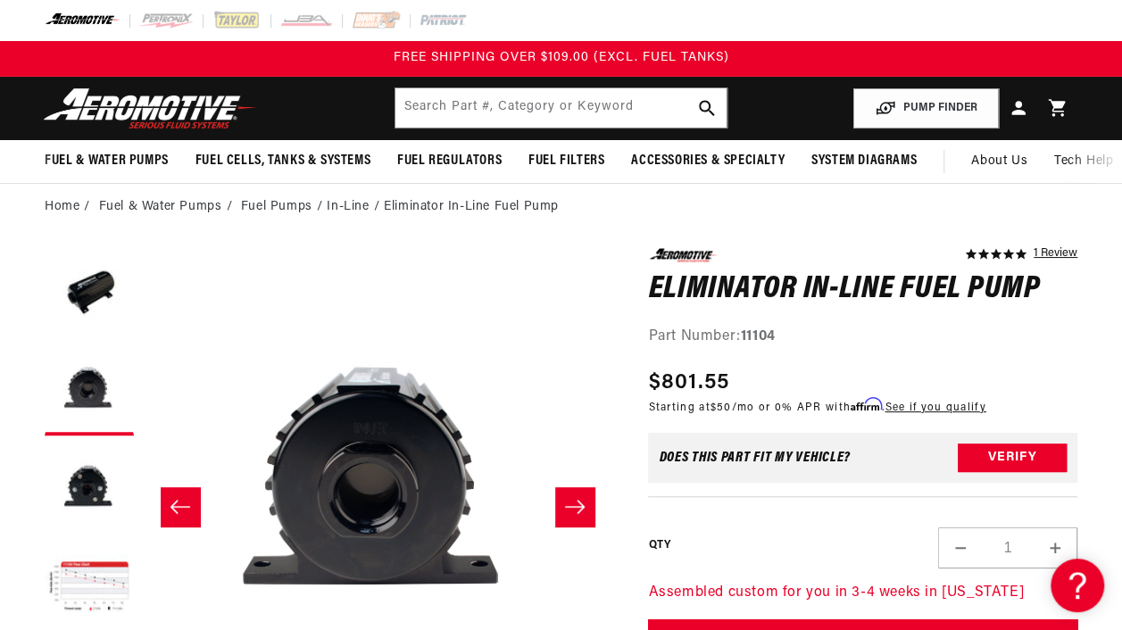
click at [568, 504] on icon "Slide right" at bounding box center [574, 507] width 21 height 18
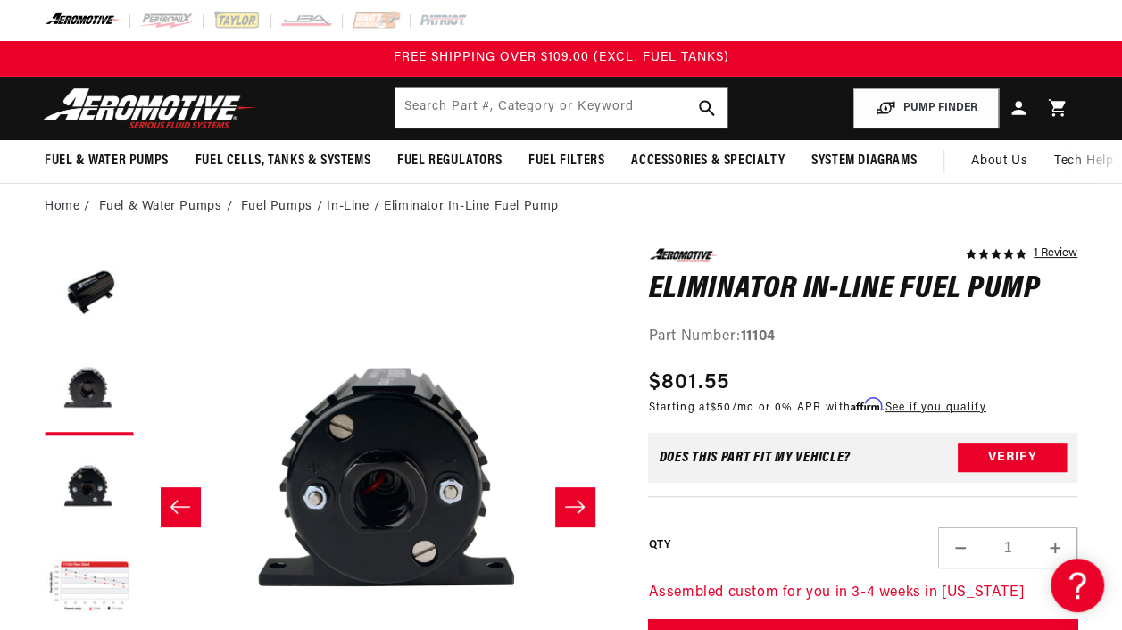
scroll to position [0, 939]
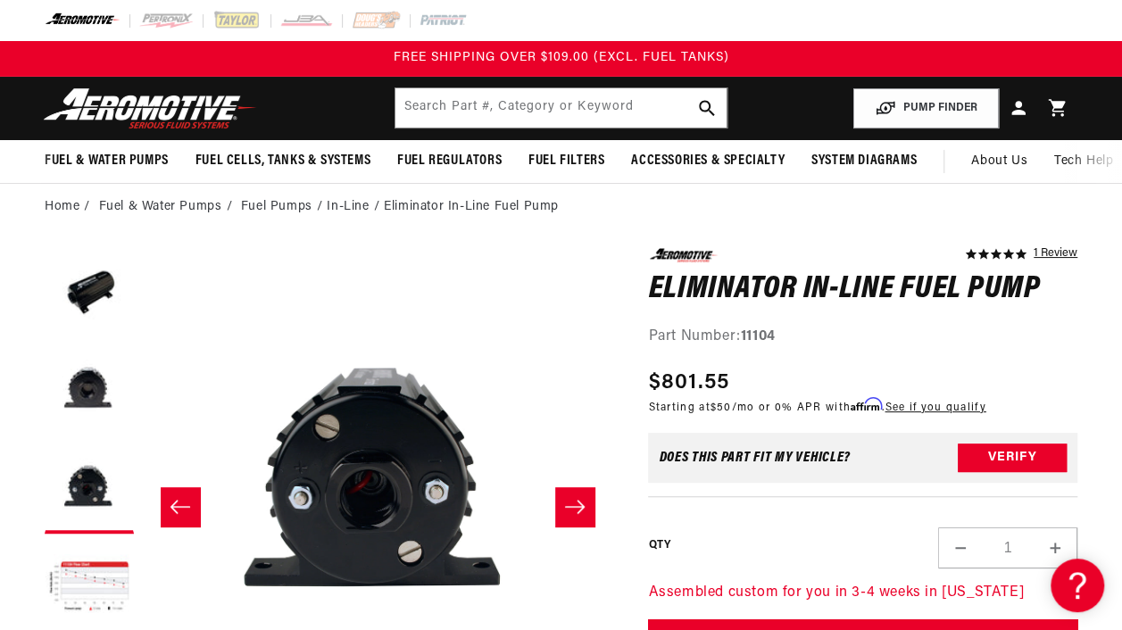
click at [568, 504] on icon "Slide right" at bounding box center [574, 507] width 21 height 18
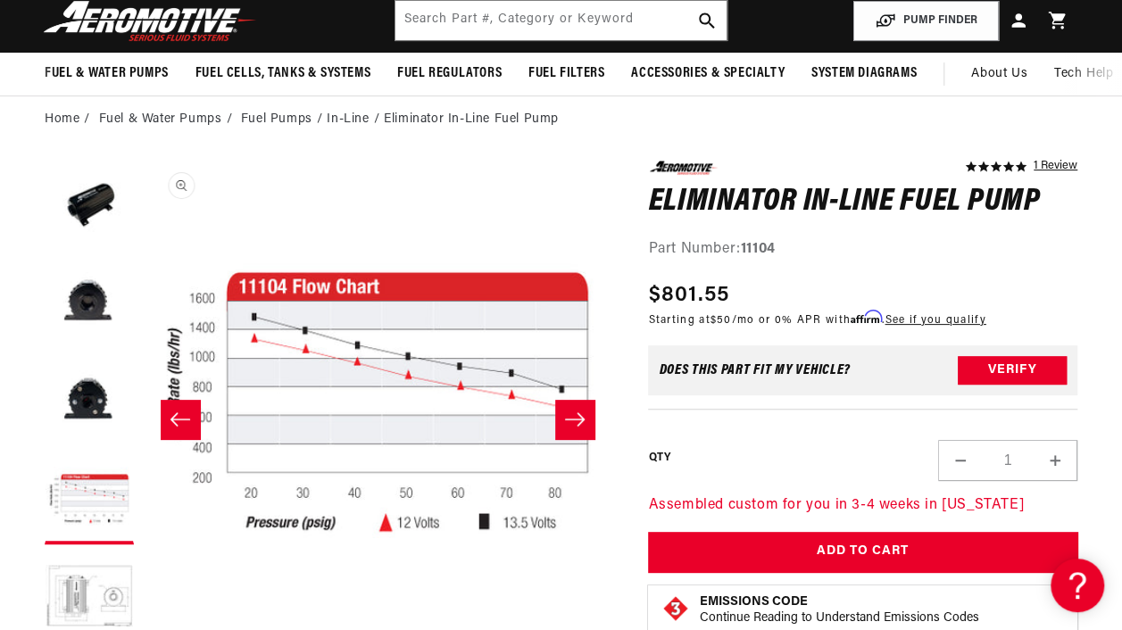
scroll to position [91, 0]
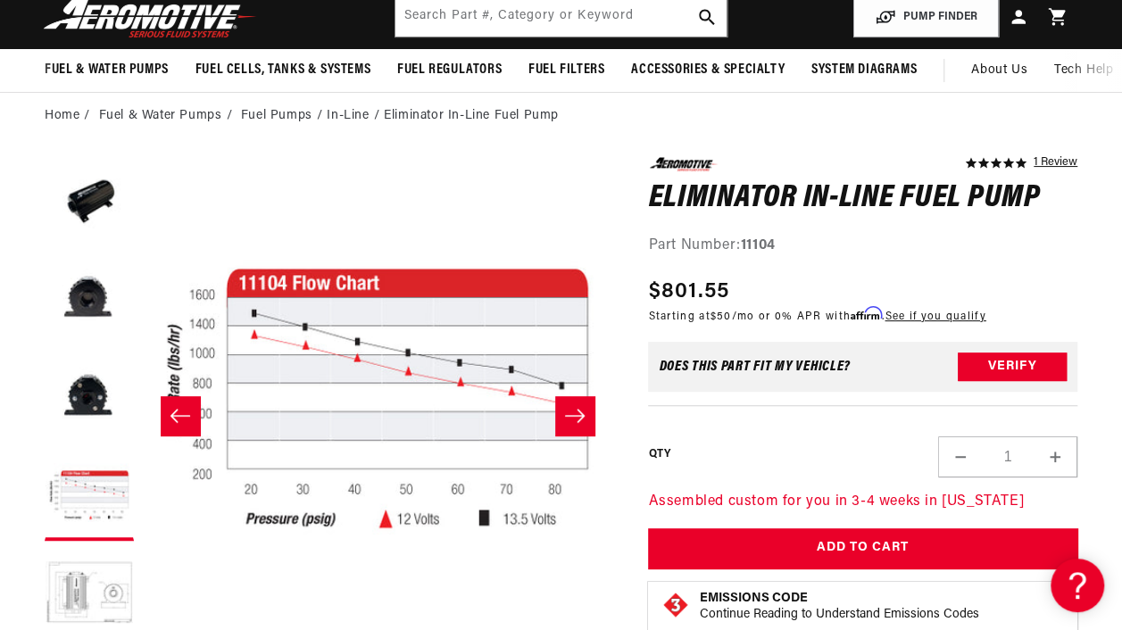
click at [573, 422] on icon "Slide right" at bounding box center [574, 416] width 21 height 18
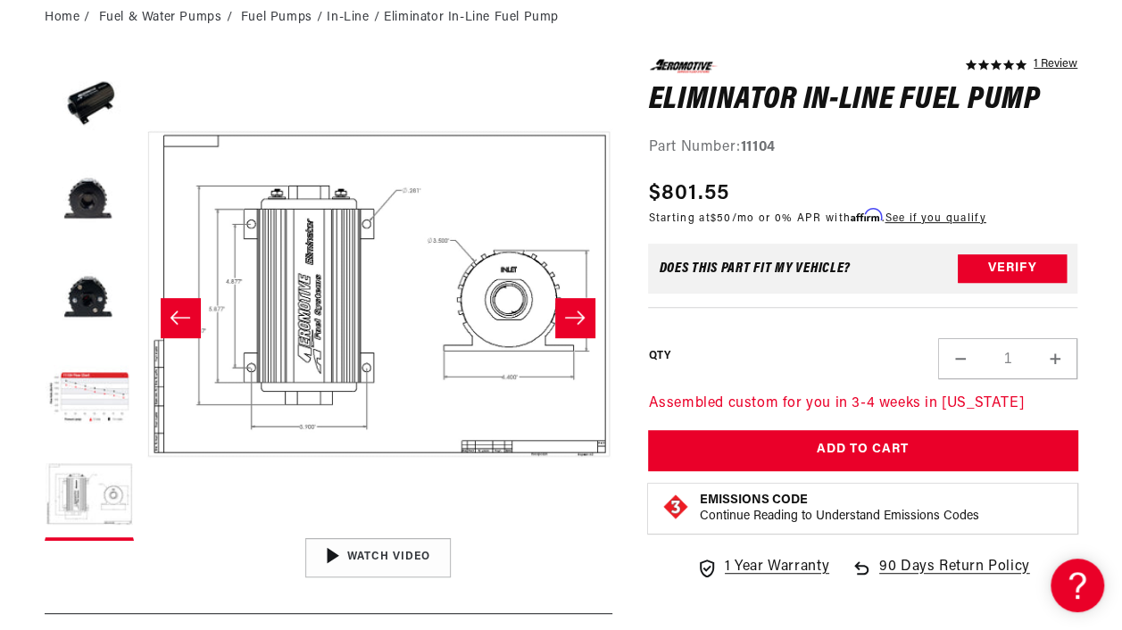
scroll to position [1, 1879]
click at [574, 307] on button "Slide right" at bounding box center [574, 317] width 39 height 39
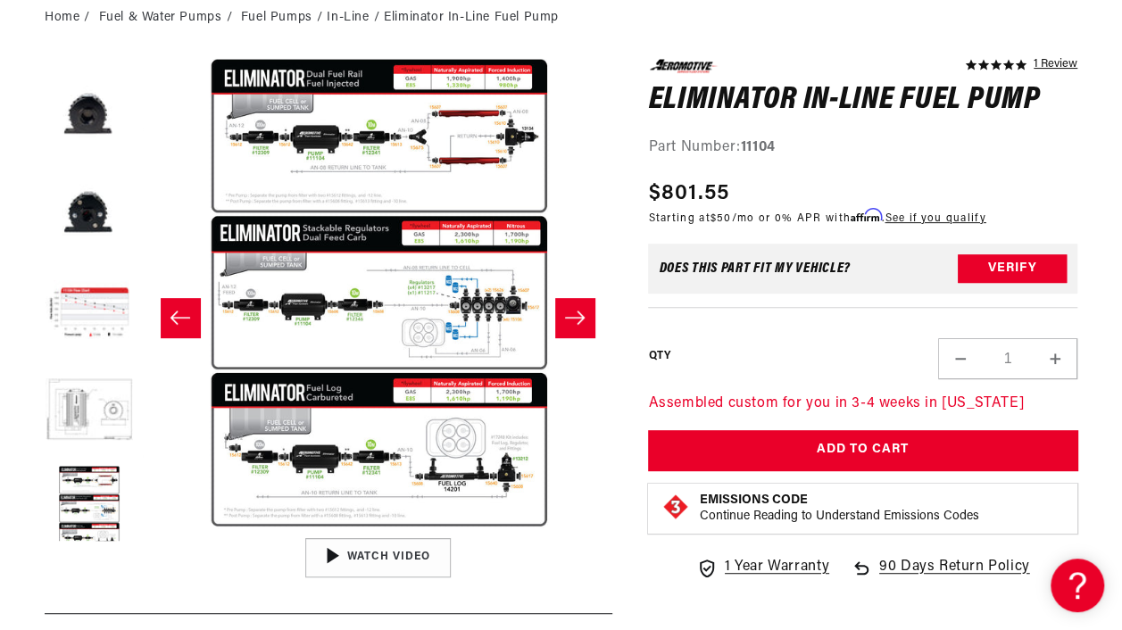
scroll to position [98, 0]
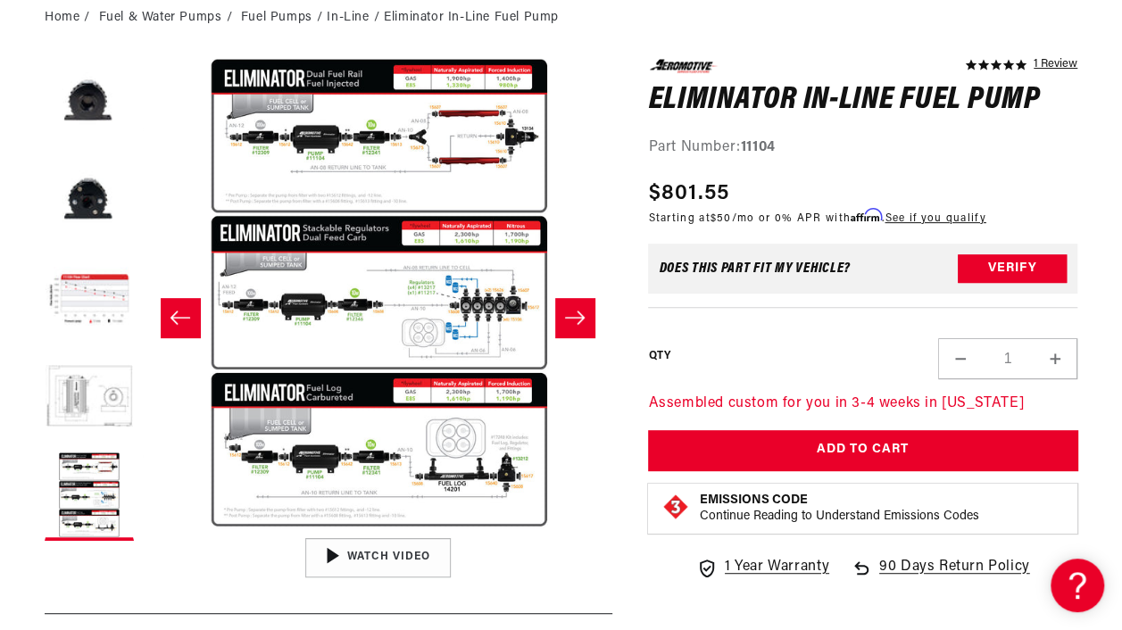
click at [572, 327] on button "Slide right" at bounding box center [574, 317] width 39 height 39
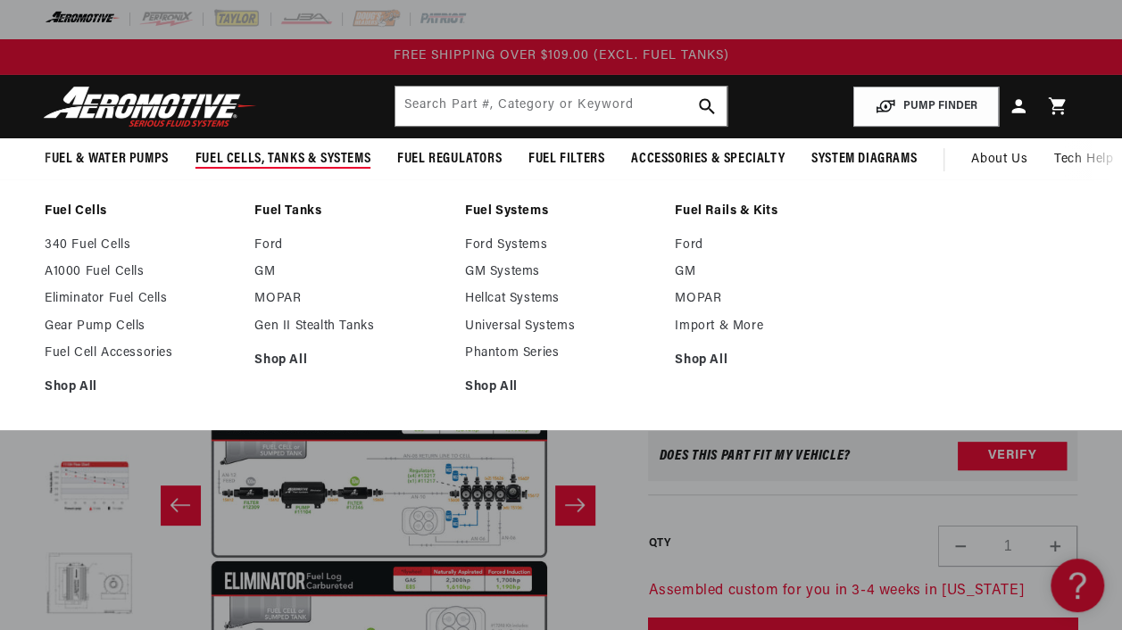
scroll to position [0, 0]
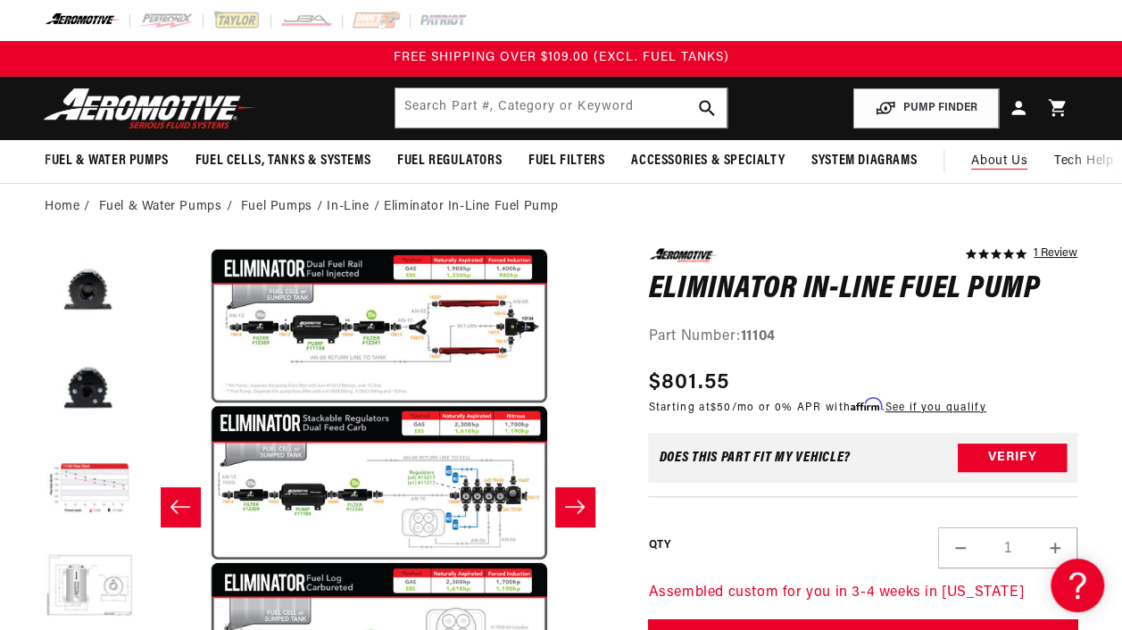
click at [985, 161] on span "About Us" at bounding box center [1000, 160] width 56 height 13
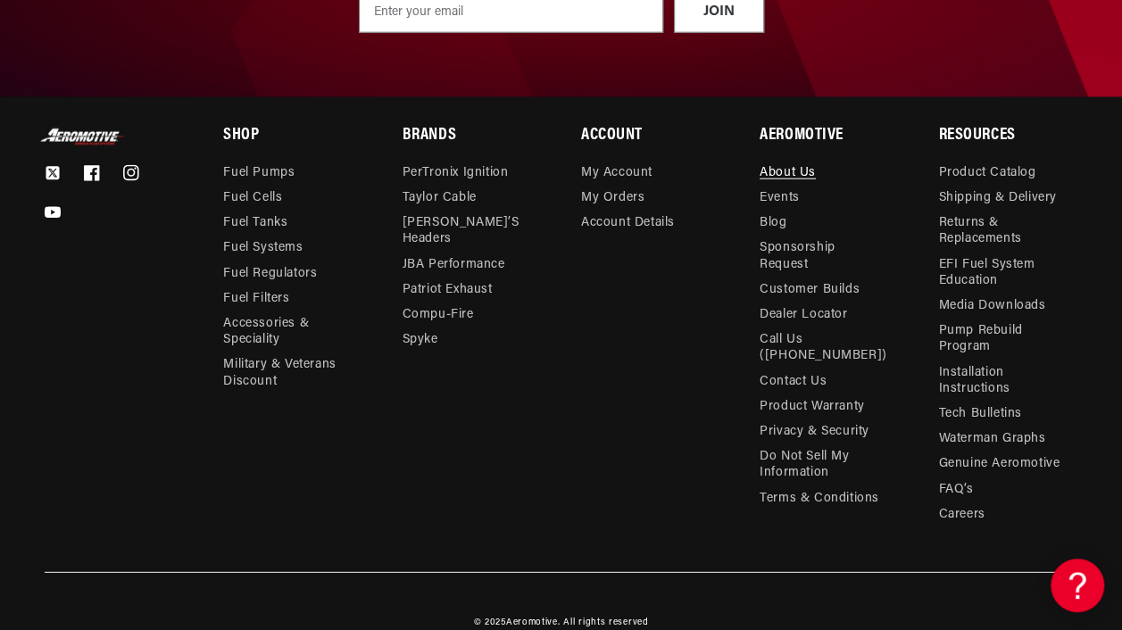
scroll to position [2229, 0]
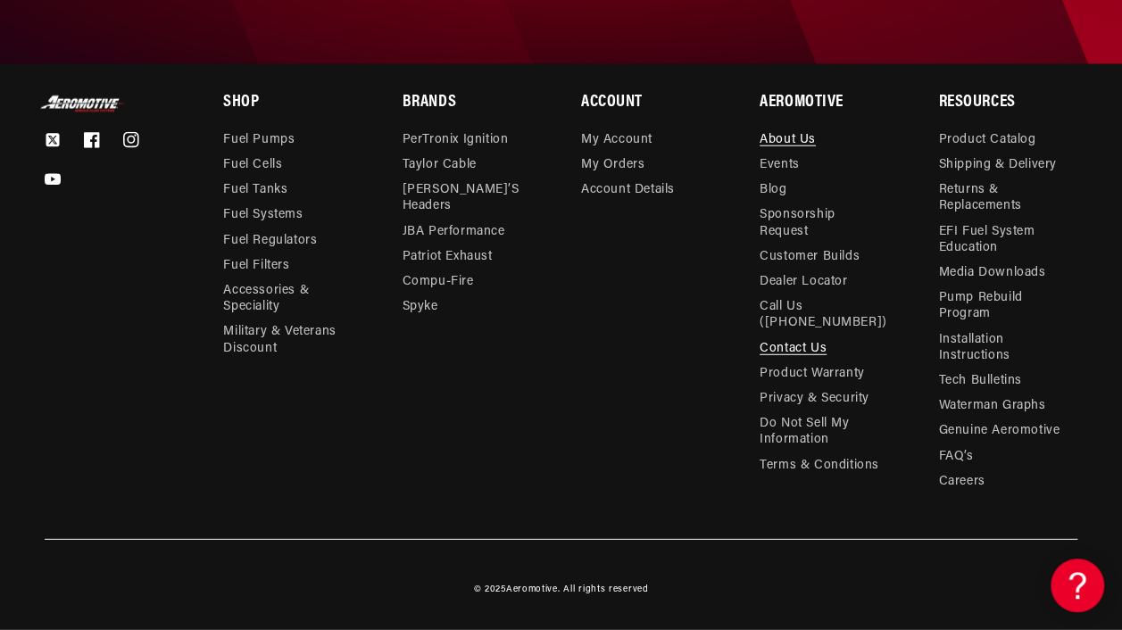
click at [766, 346] on link "Contact Us" at bounding box center [793, 349] width 67 height 25
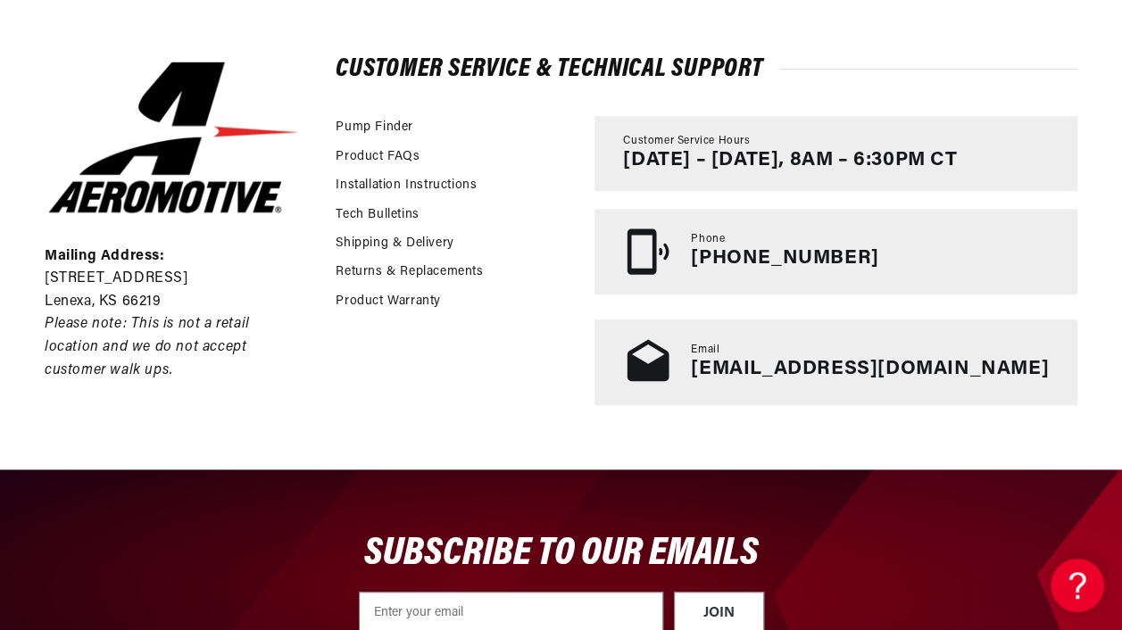
scroll to position [446, 0]
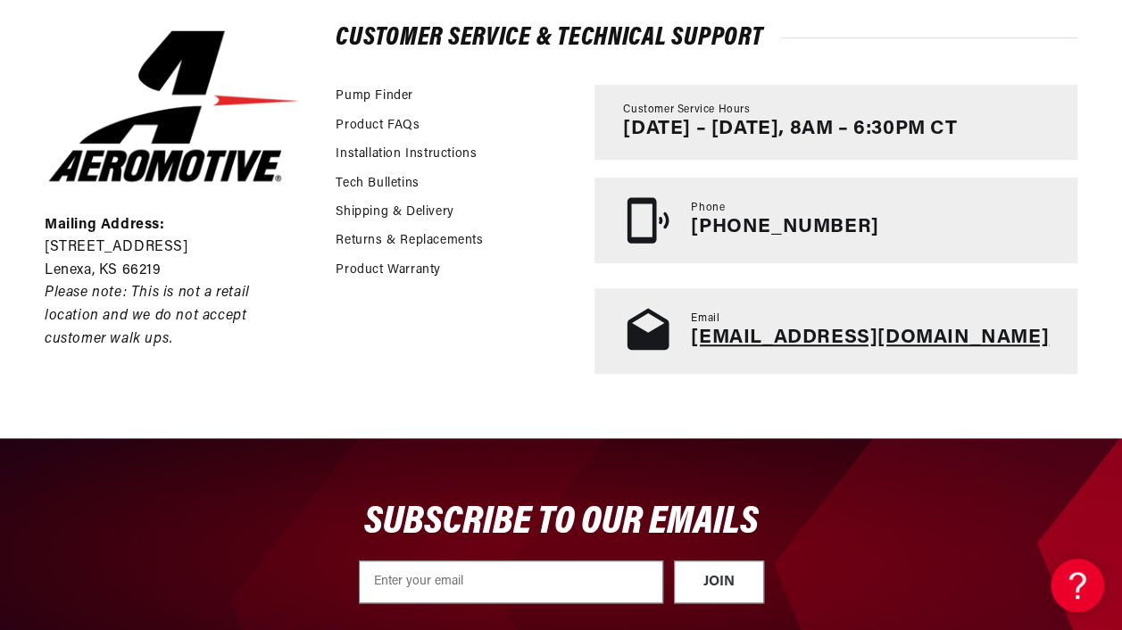
click at [789, 339] on link "[EMAIL_ADDRESS][DOMAIN_NAME]" at bounding box center [870, 338] width 358 height 21
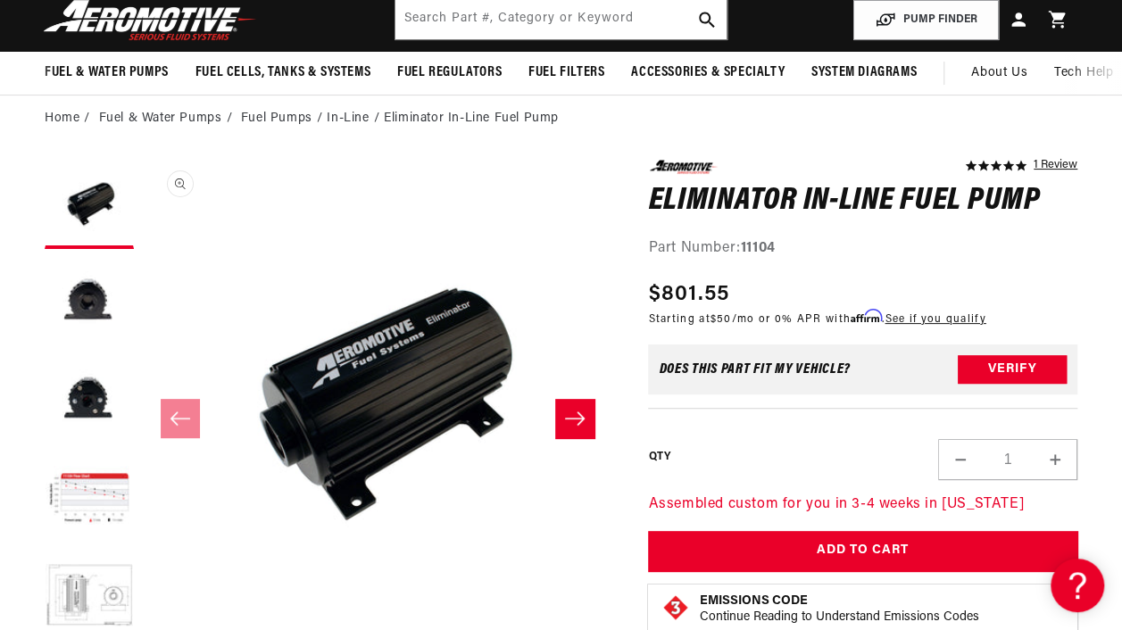
scroll to position [89, 0]
